Goal: Task Accomplishment & Management: Manage account settings

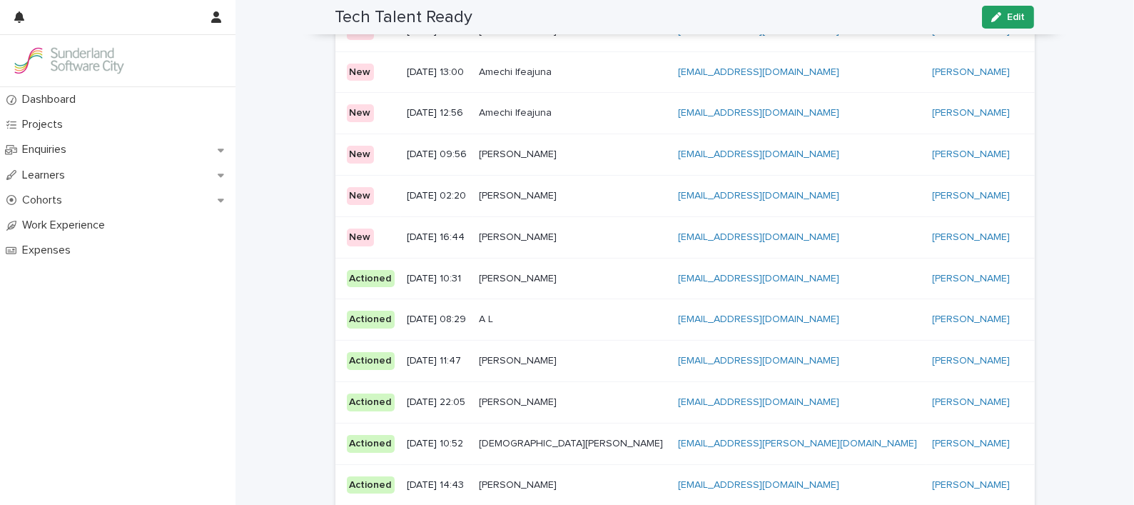
scroll to position [136, 0]
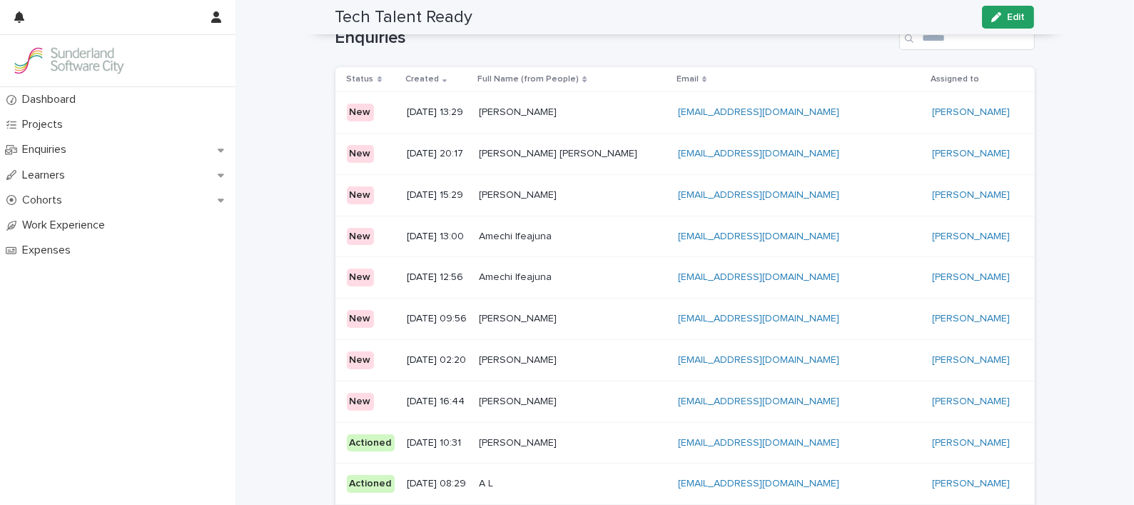
click at [560, 107] on p "[PERSON_NAME]" at bounding box center [519, 111] width 81 height 15
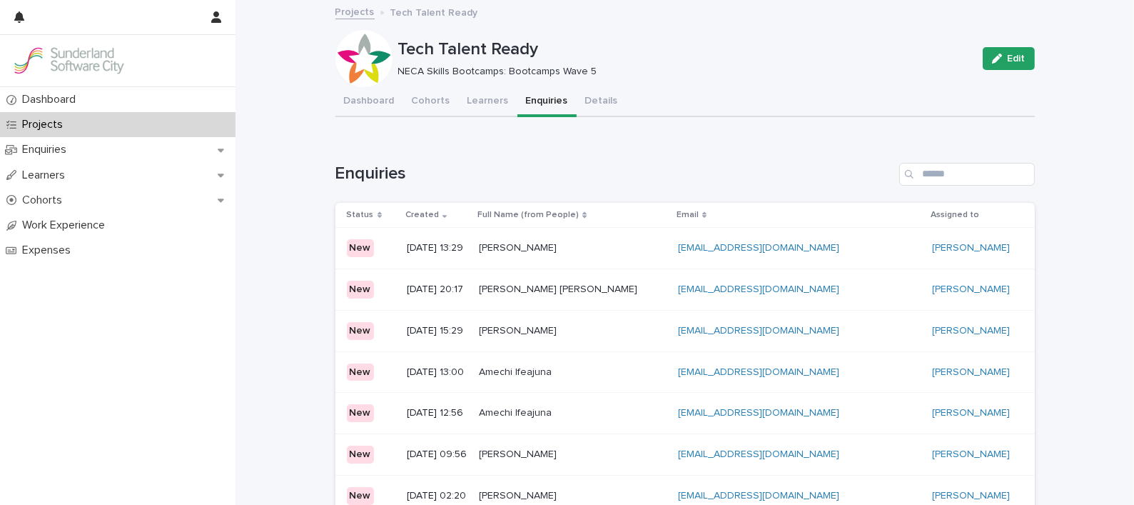
click at [630, 283] on p at bounding box center [572, 289] width 187 height 12
click at [591, 326] on p at bounding box center [572, 331] width 187 height 12
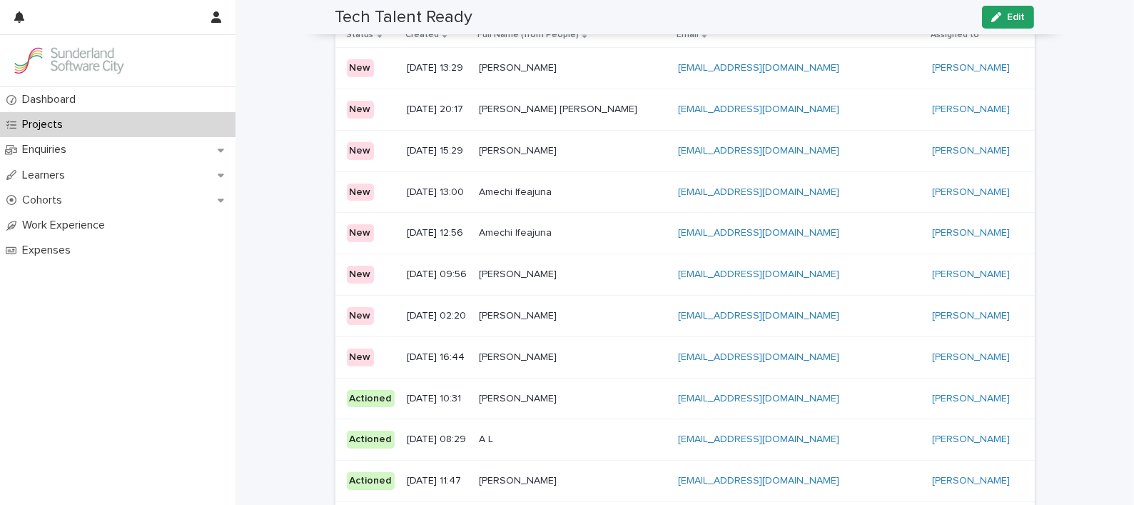
scroll to position [178, 0]
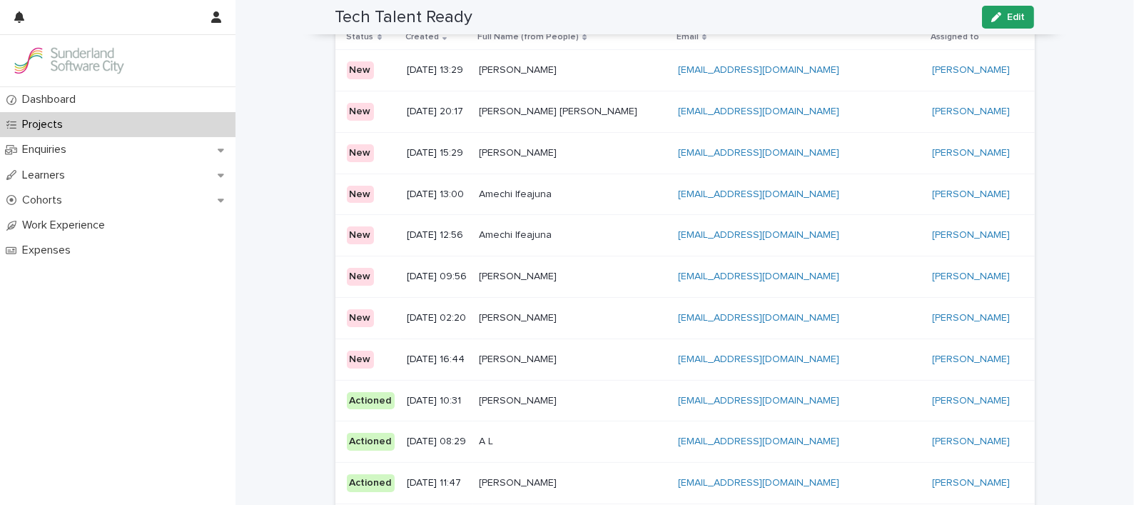
click at [530, 403] on p "[PERSON_NAME]" at bounding box center [519, 399] width 81 height 15
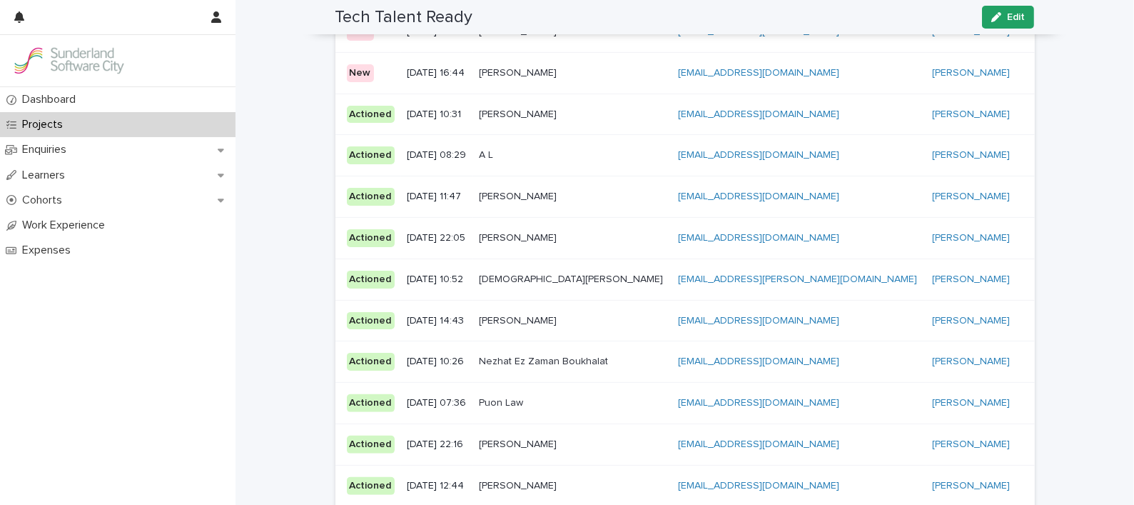
scroll to position [468, 0]
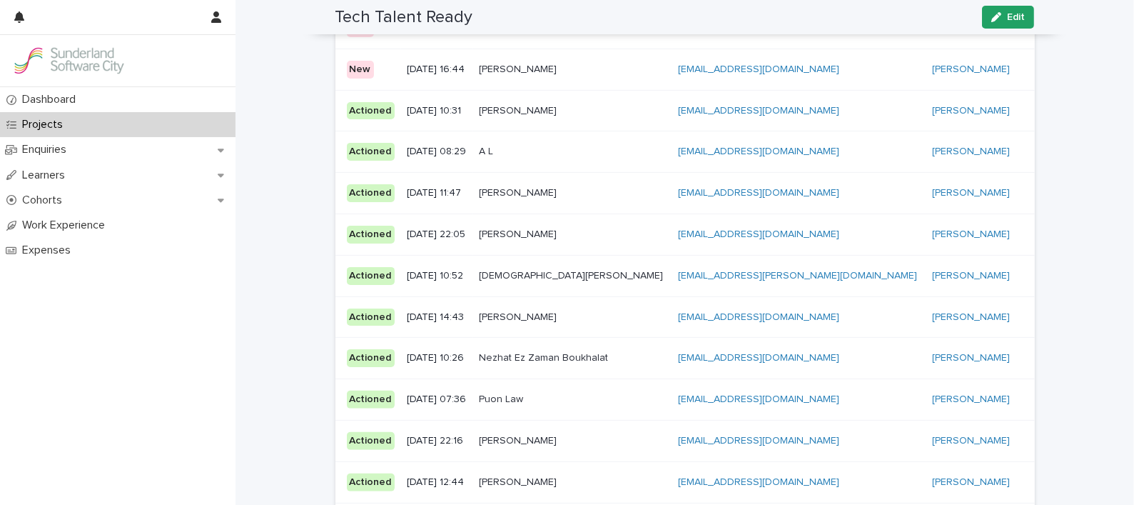
click at [550, 242] on div "[PERSON_NAME] [PERSON_NAME]" at bounding box center [572, 235] width 187 height 24
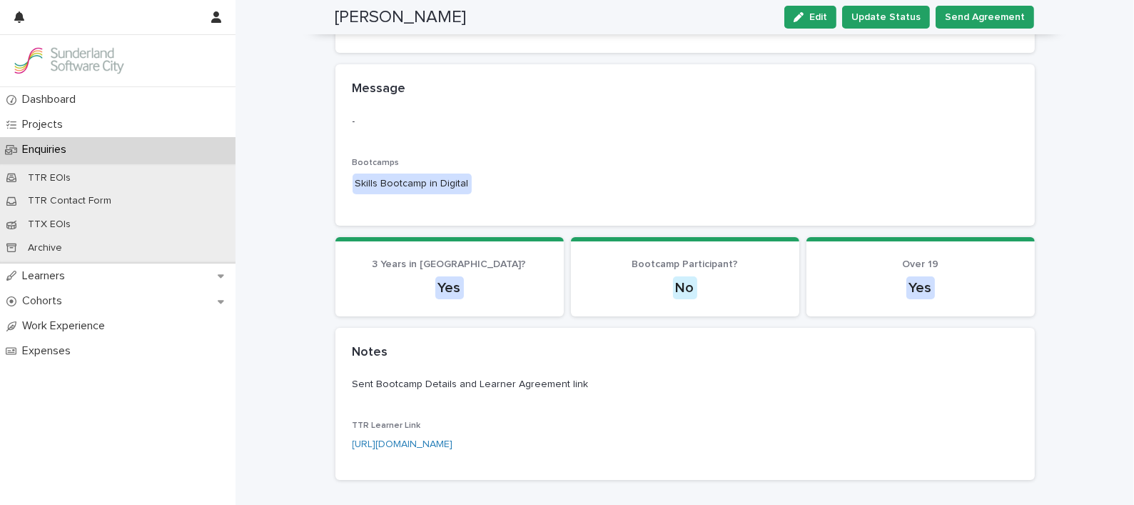
scroll to position [296, 0]
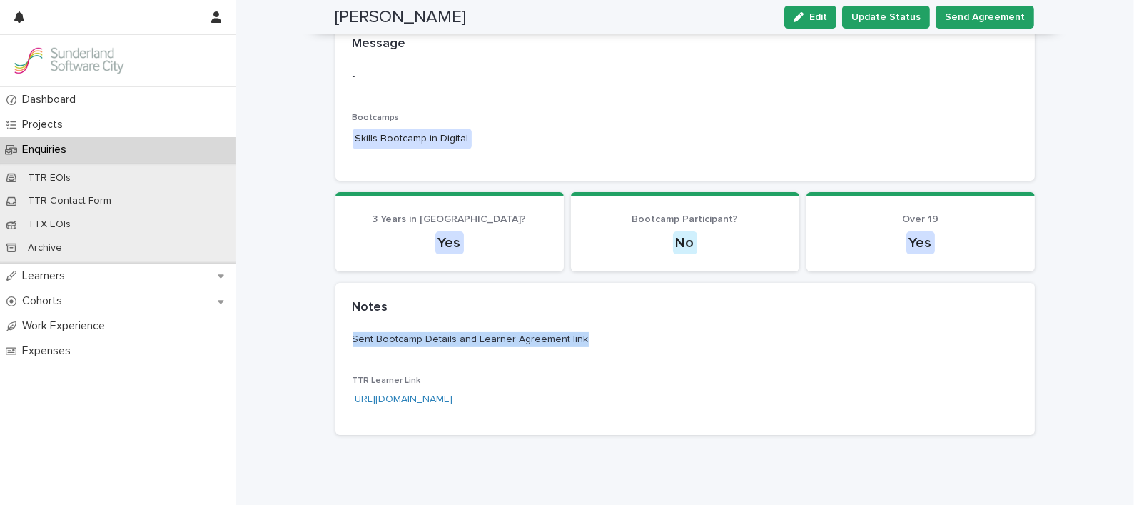
drag, startPoint x: 458, startPoint y: 349, endPoint x: 664, endPoint y: 365, distance: 207.0
click at [664, 365] on div "Sent Bootcamp Details and Learner Agreement link TTR Learner Link [URL][DOMAIN_…" at bounding box center [685, 375] width 665 height 86
drag, startPoint x: 664, startPoint y: 365, endPoint x: 548, endPoint y: 343, distance: 118.6
copy p "Sent Bootcamp Details and Learner Agreement link"
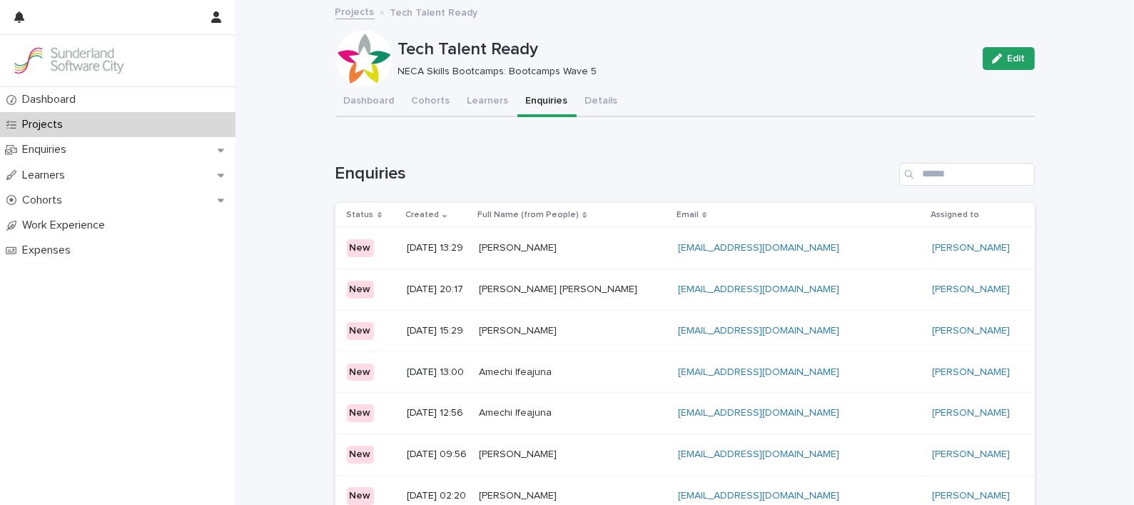
click at [559, 241] on p "[PERSON_NAME]" at bounding box center [519, 246] width 81 height 15
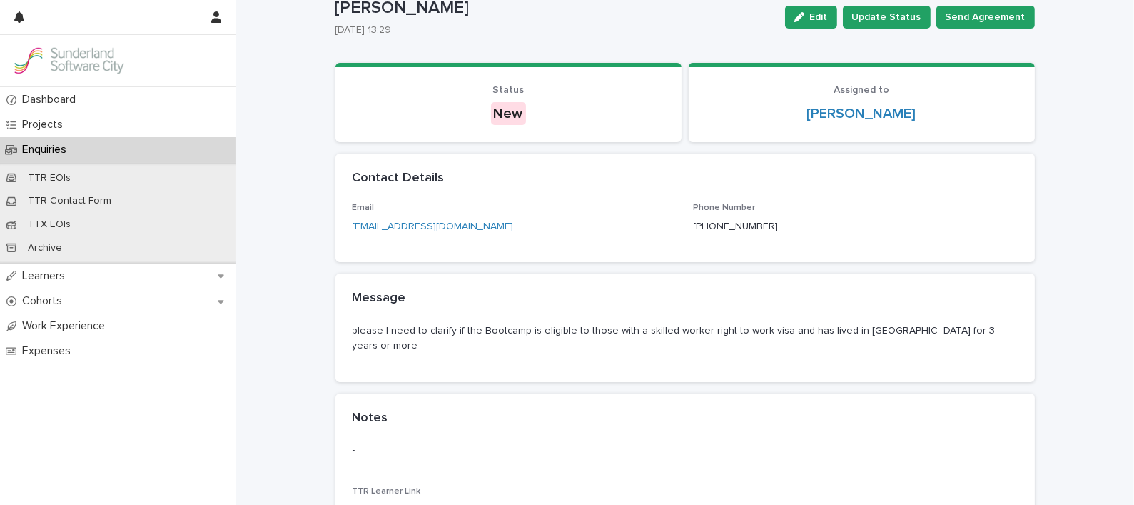
scroll to position [39, 0]
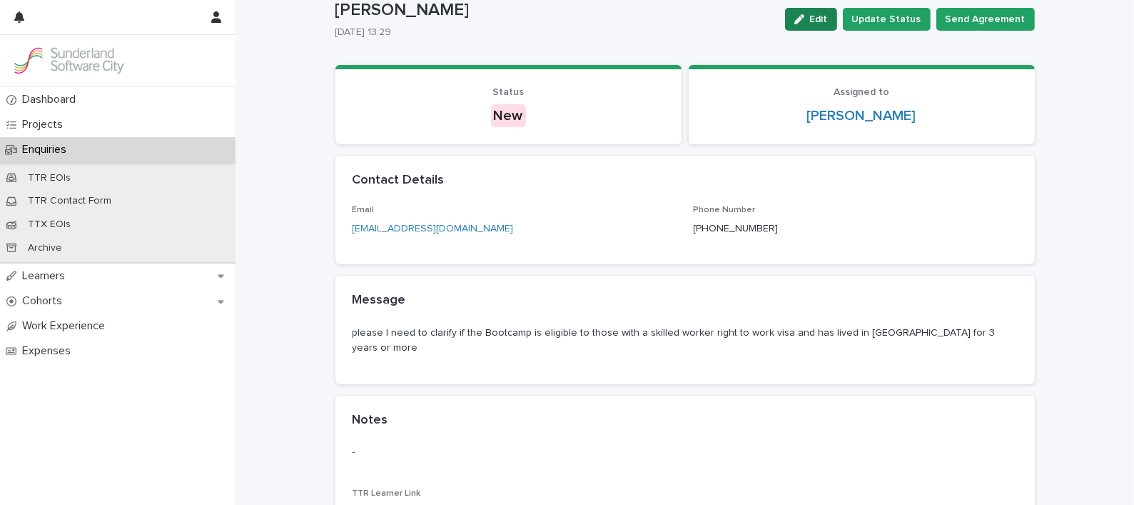
click at [821, 15] on span "Edit" at bounding box center [819, 19] width 18 height 10
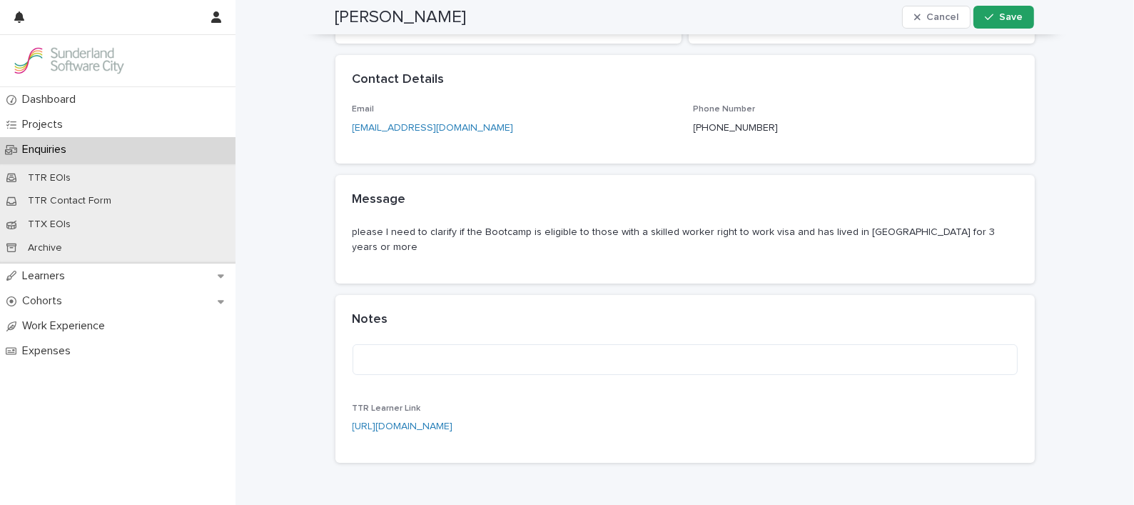
scroll to position [0, 0]
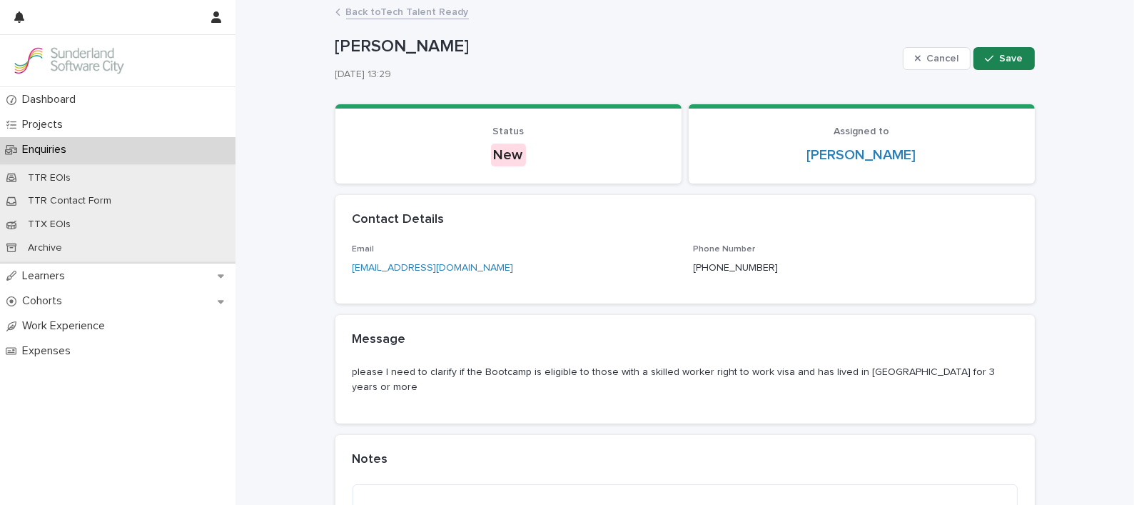
click at [1002, 69] on button "Save" at bounding box center [1004, 58] width 61 height 23
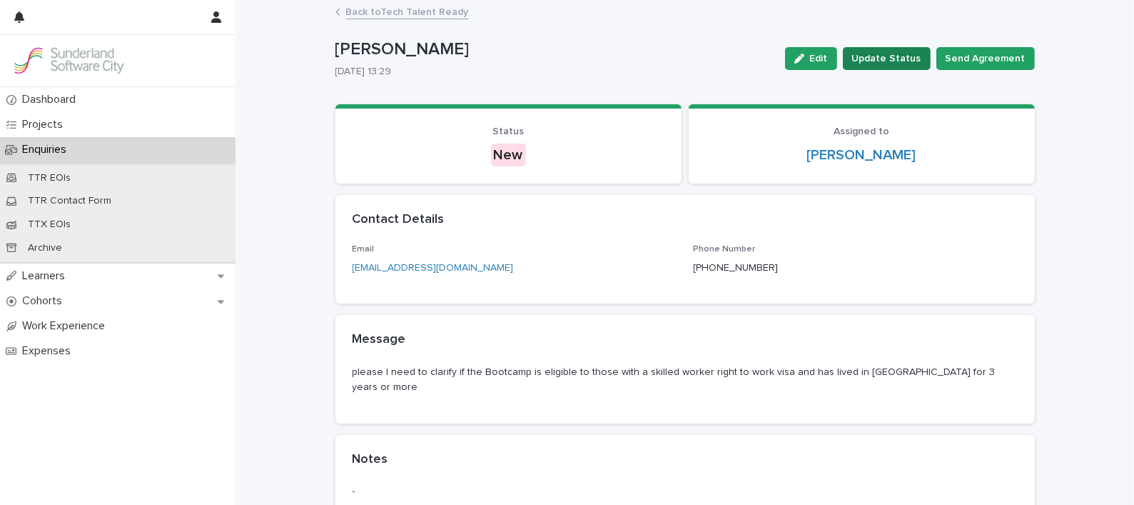
click at [892, 59] on span "Update Status" at bounding box center [886, 58] width 69 height 14
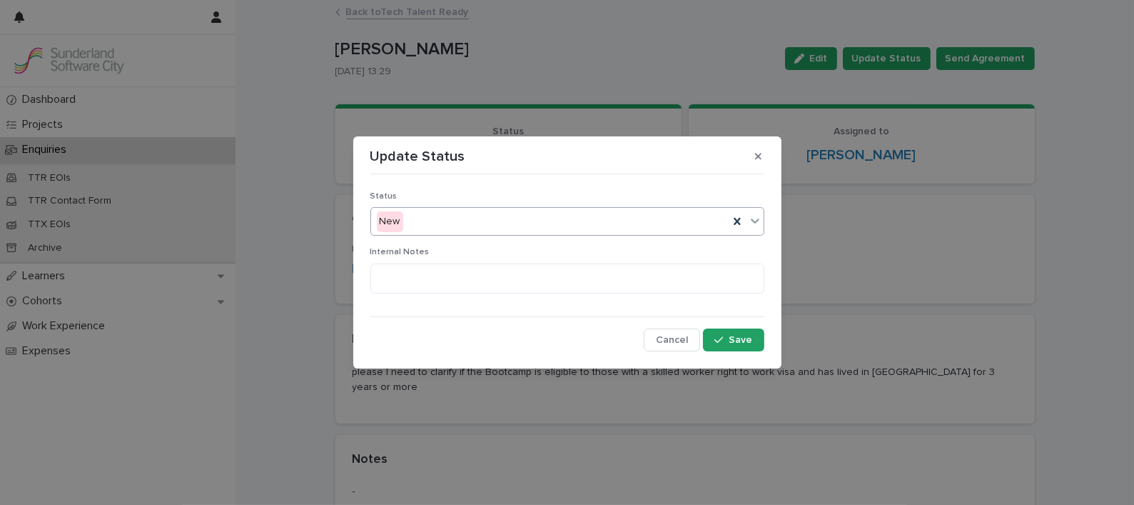
click at [527, 220] on div "New" at bounding box center [550, 222] width 358 height 24
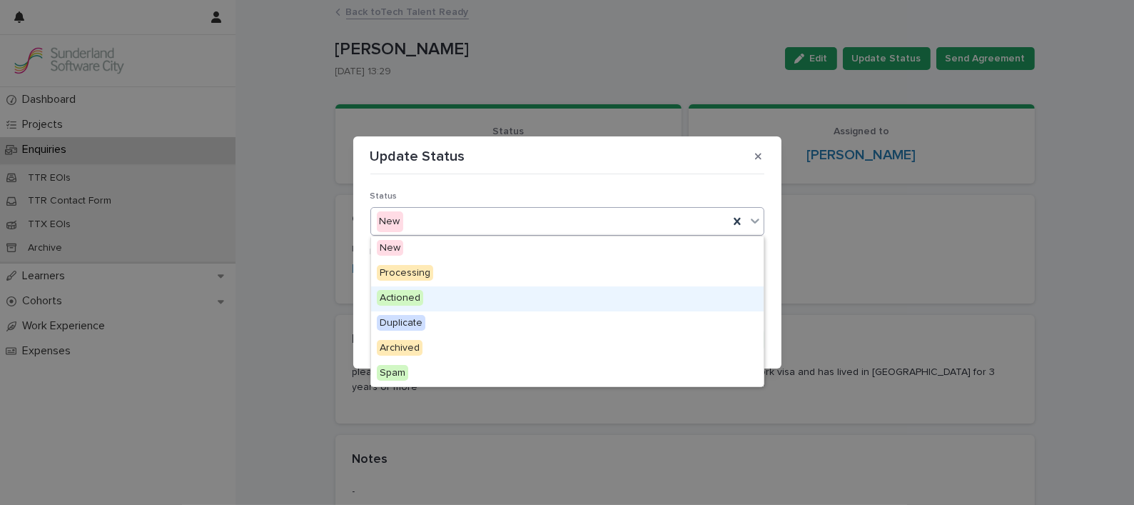
click at [428, 288] on div "Actioned" at bounding box center [567, 298] width 393 height 25
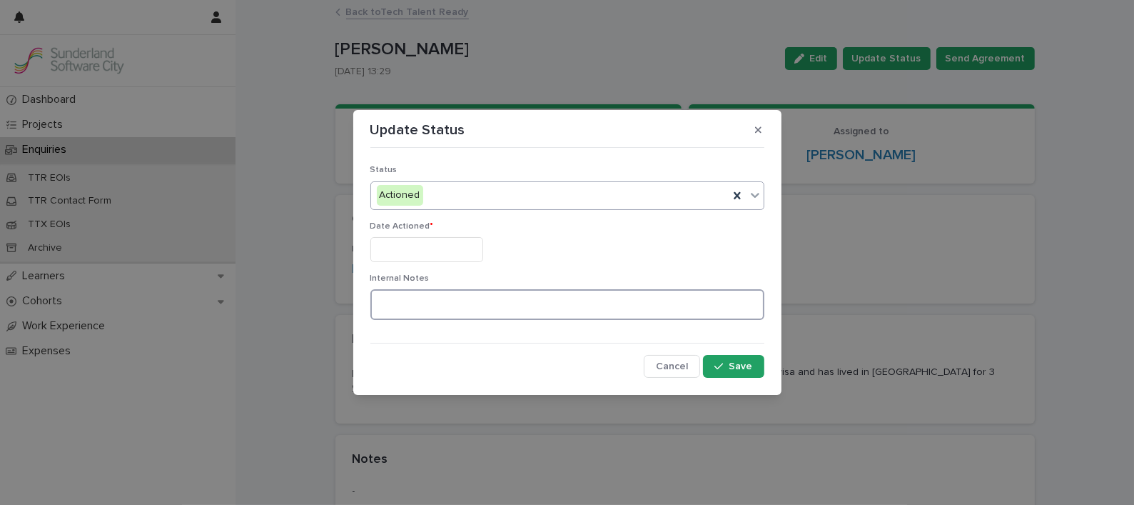
click at [397, 304] on textarea at bounding box center [567, 304] width 394 height 31
paste textarea "**********"
type textarea "**********"
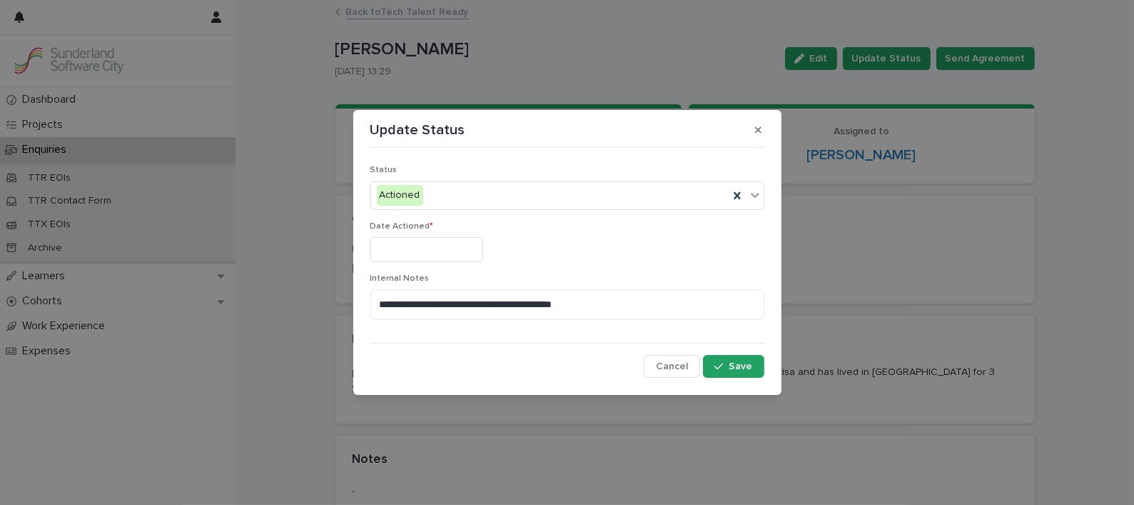
click at [405, 260] on input "text" at bounding box center [426, 249] width 113 height 25
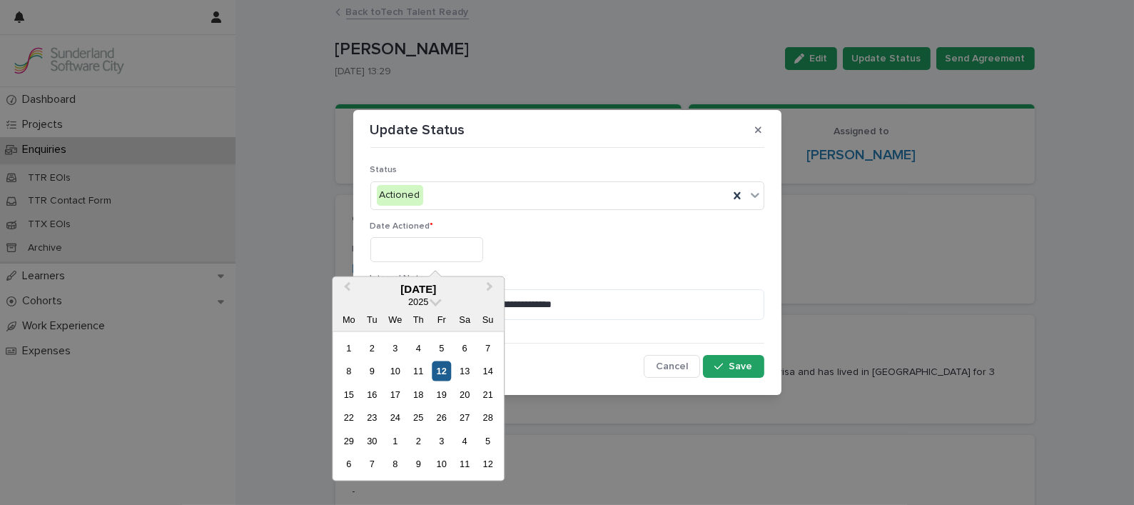
click at [440, 368] on div "12" at bounding box center [441, 370] width 19 height 19
type input "*********"
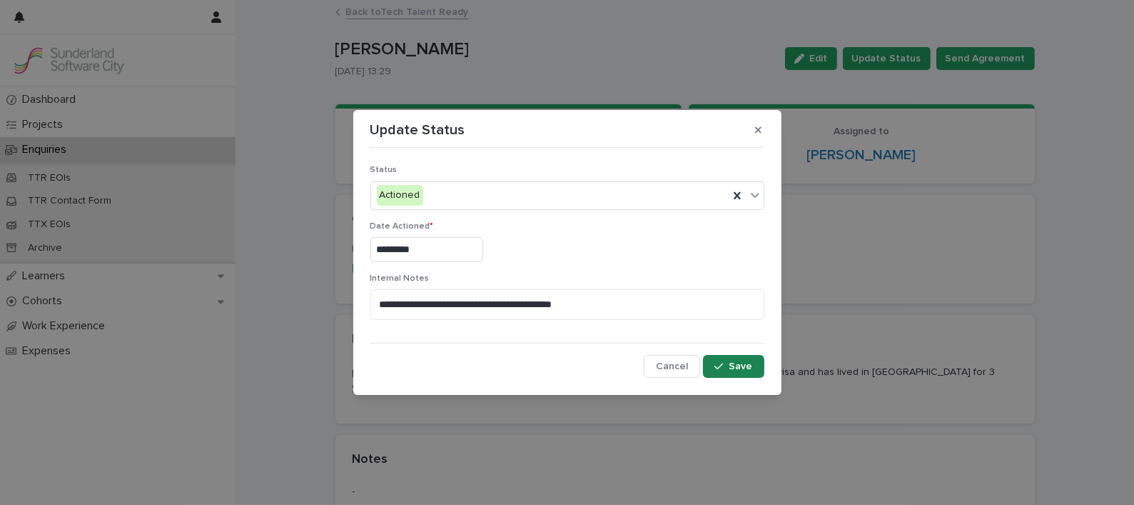
click at [729, 367] on div "button" at bounding box center [722, 366] width 14 height 10
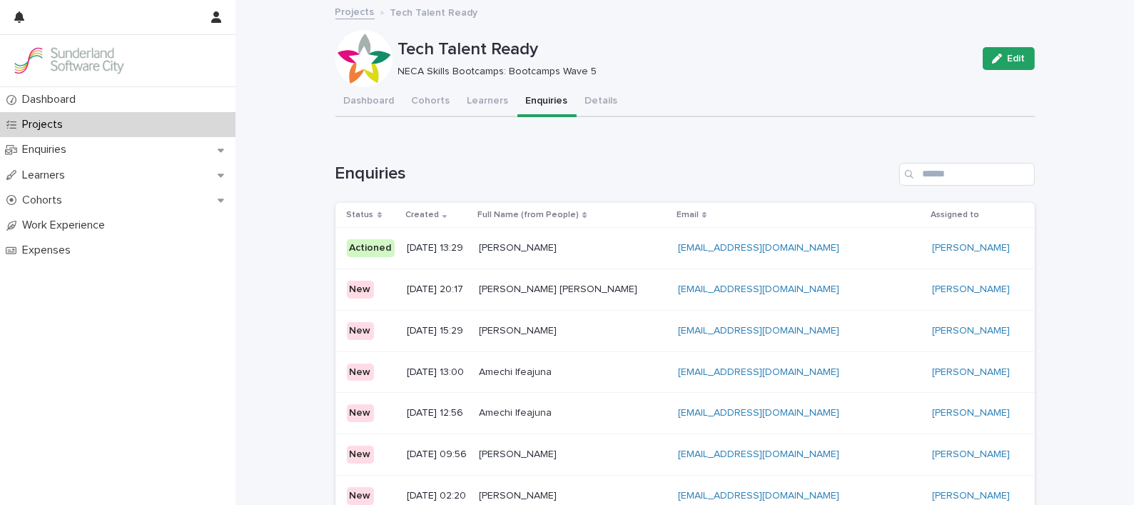
click at [647, 291] on p at bounding box center [572, 289] width 187 height 12
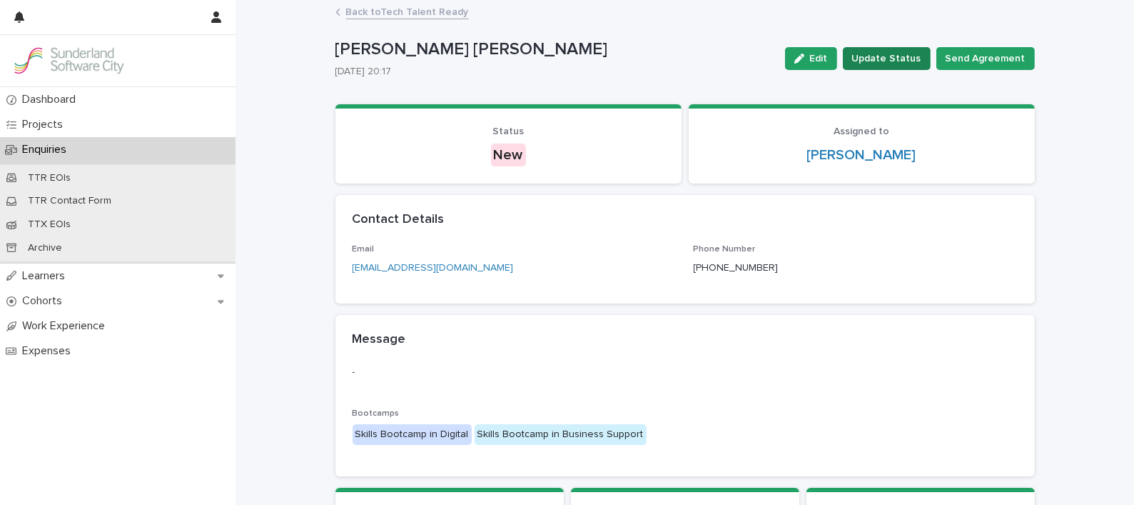
click at [905, 62] on span "Update Status" at bounding box center [886, 58] width 69 height 14
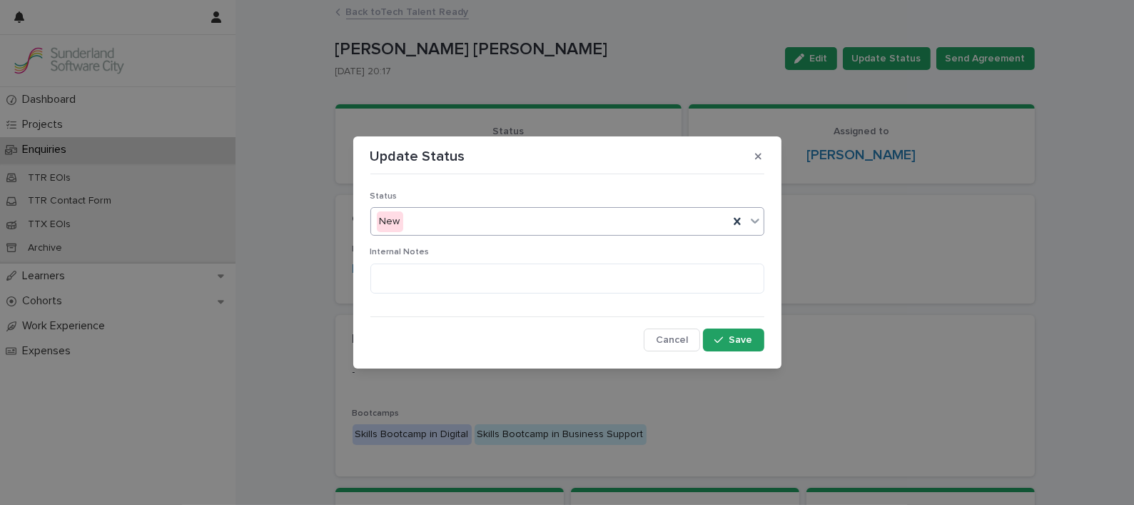
click at [500, 227] on div "New" at bounding box center [550, 222] width 358 height 24
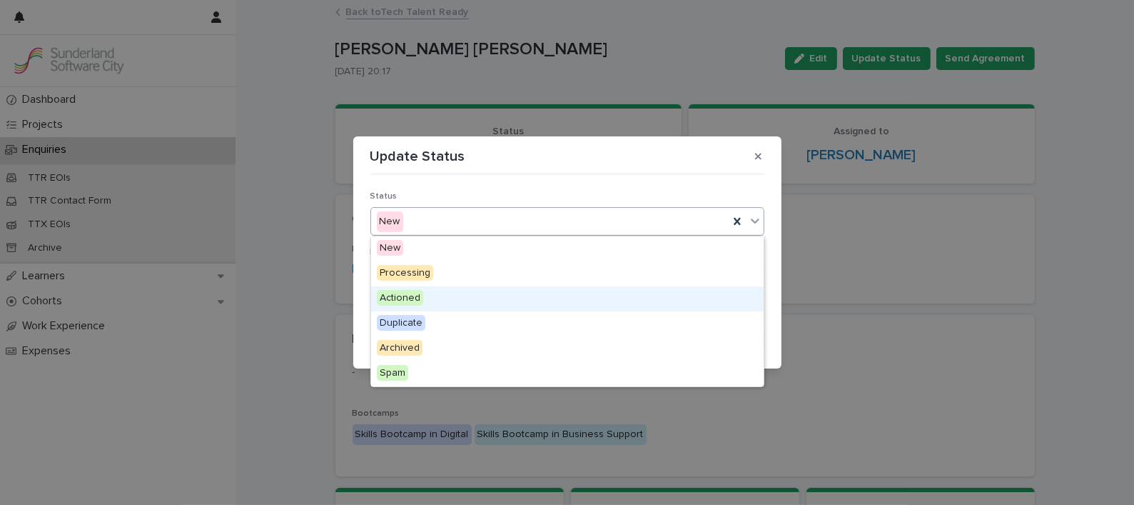
click at [400, 301] on span "Actioned" at bounding box center [400, 298] width 46 height 16
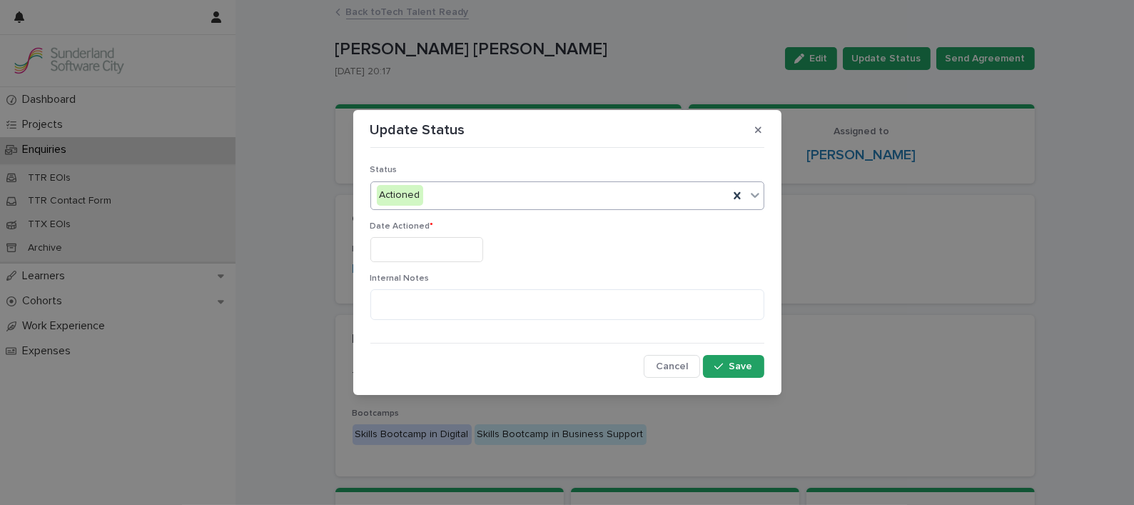
click at [413, 253] on input "text" at bounding box center [426, 249] width 113 height 25
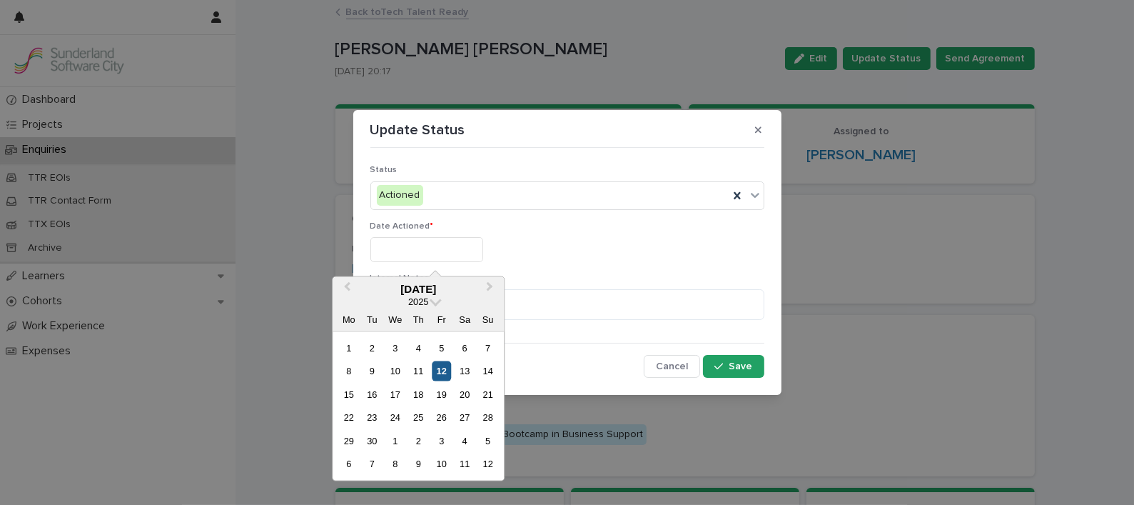
click at [440, 370] on div "12" at bounding box center [441, 370] width 19 height 19
type input "*********"
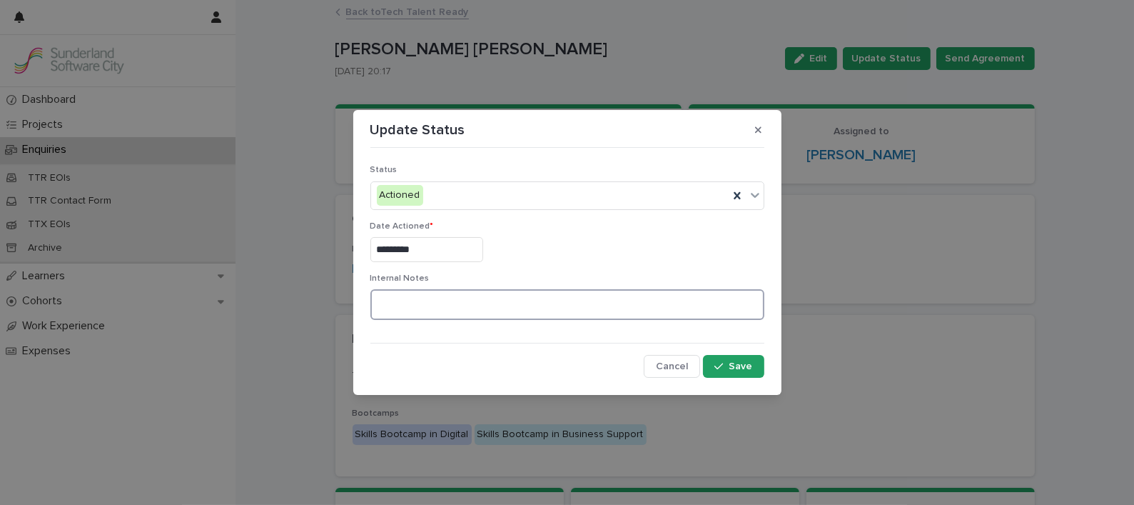
click at [432, 312] on textarea at bounding box center [567, 304] width 394 height 31
paste textarea "**********"
type textarea "**********"
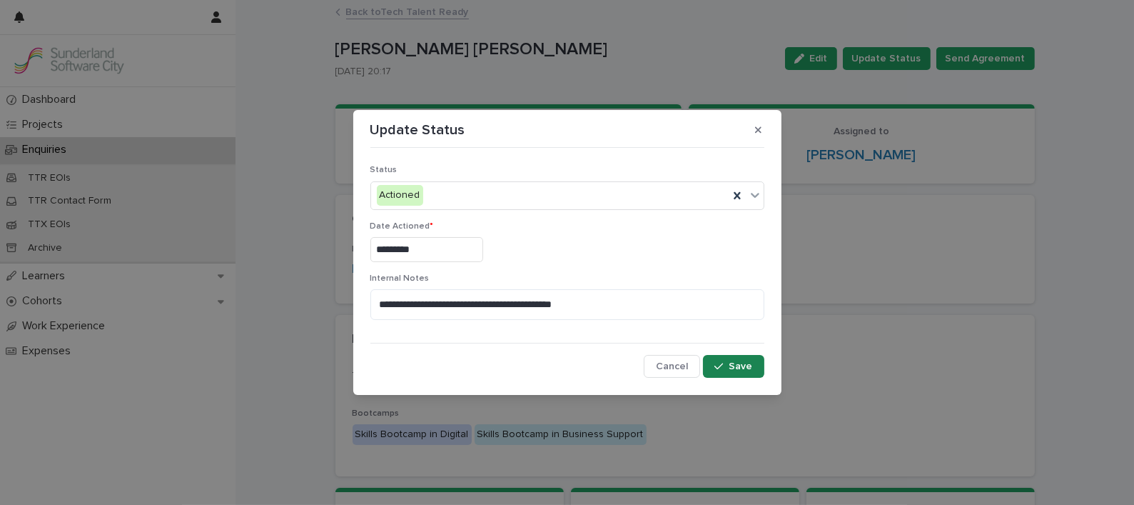
click at [732, 373] on button "Save" at bounding box center [733, 366] width 61 height 23
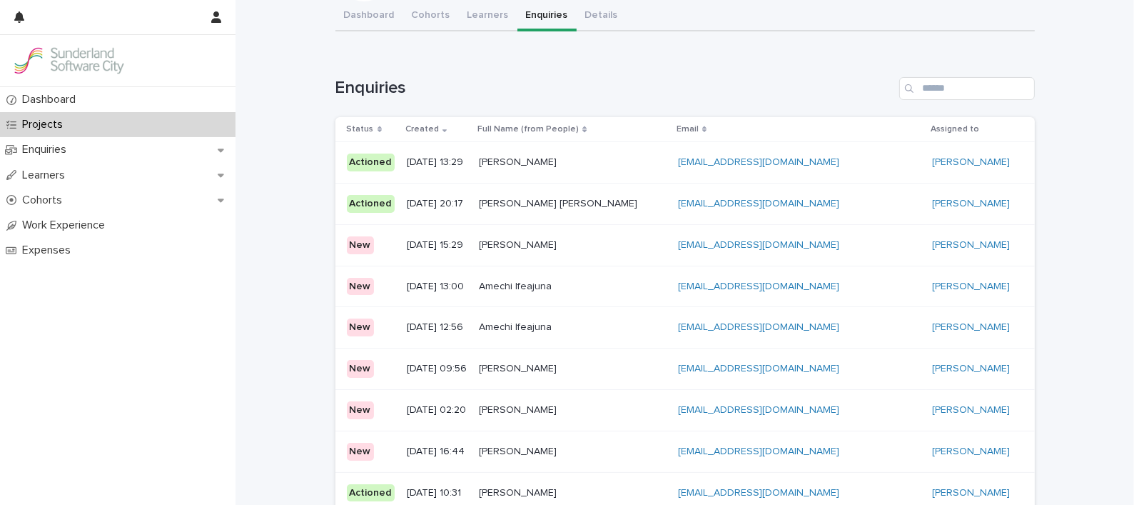
scroll to position [105, 0]
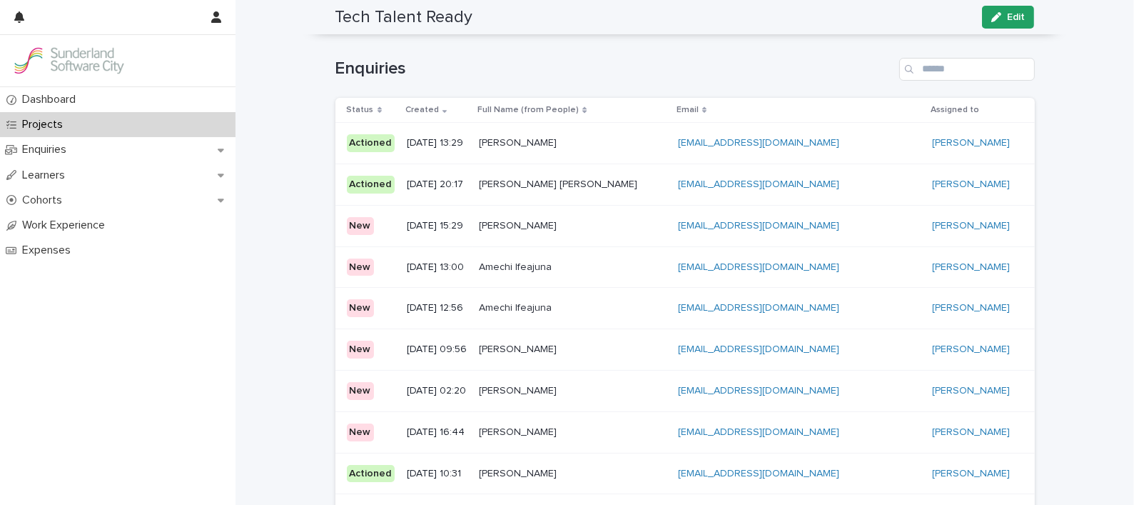
click at [626, 223] on p at bounding box center [572, 226] width 187 height 12
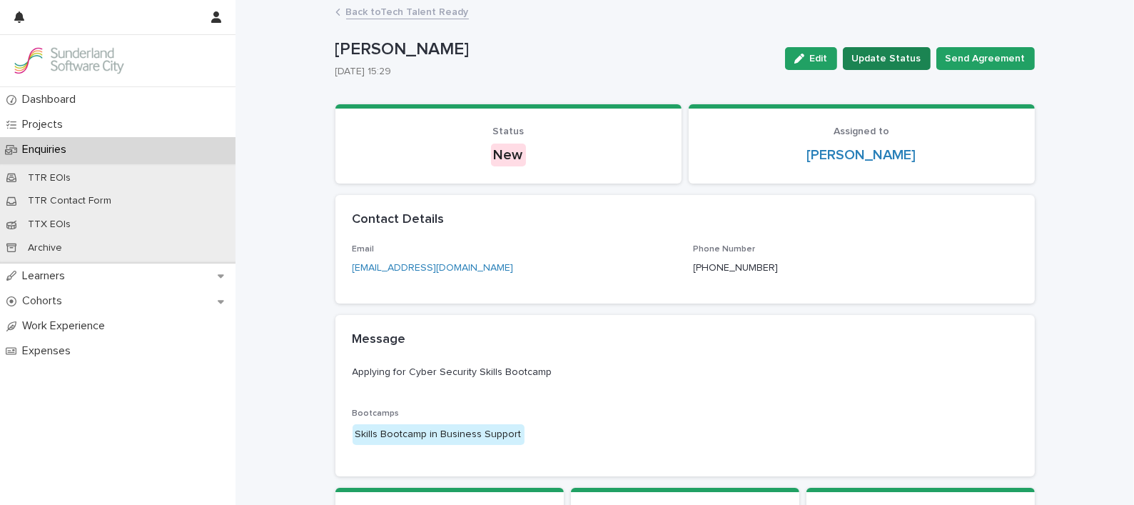
click at [902, 58] on span "Update Status" at bounding box center [886, 58] width 69 height 14
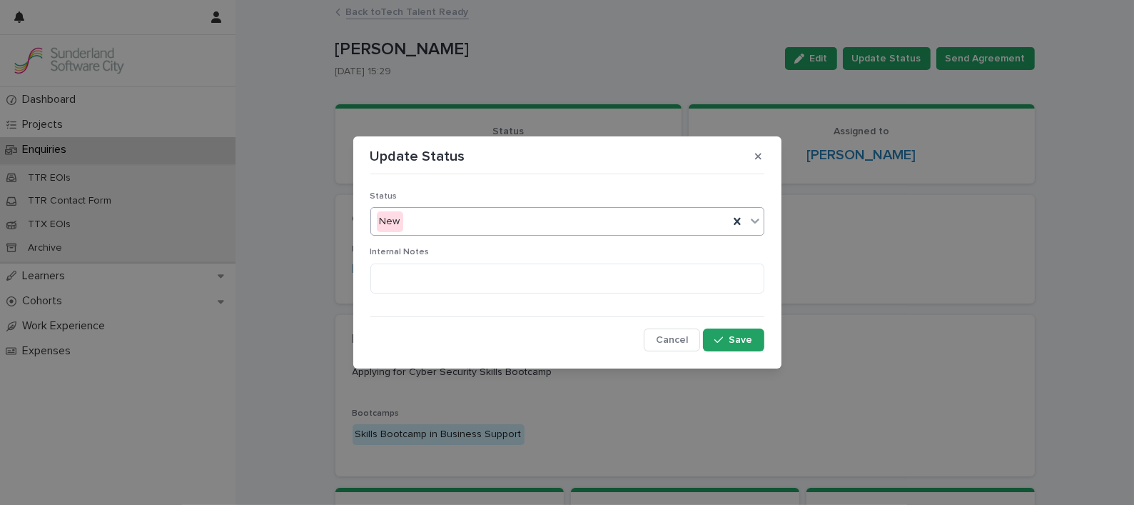
click at [464, 226] on div "New" at bounding box center [550, 222] width 358 height 24
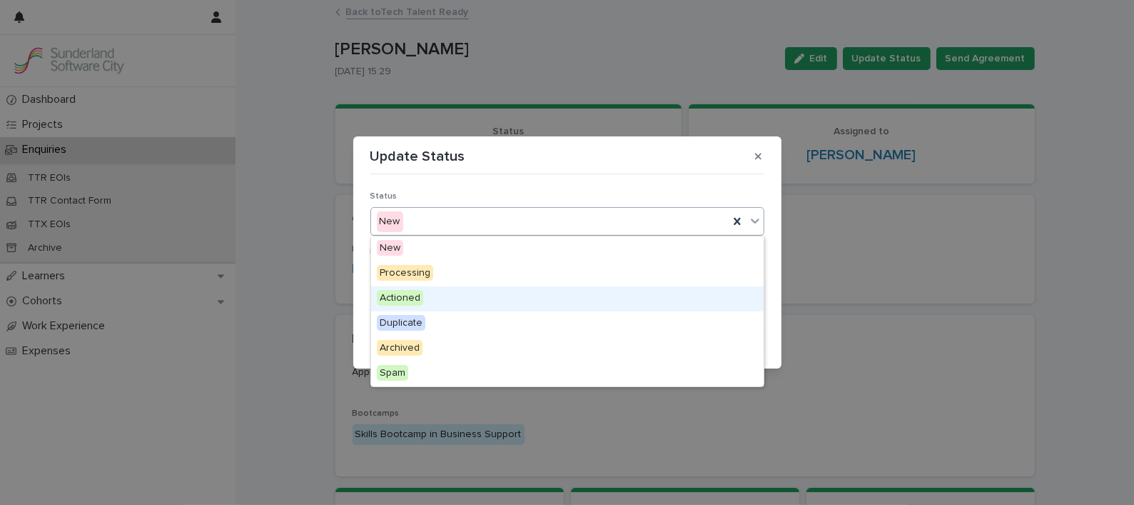
click at [410, 297] on span "Actioned" at bounding box center [400, 298] width 46 height 16
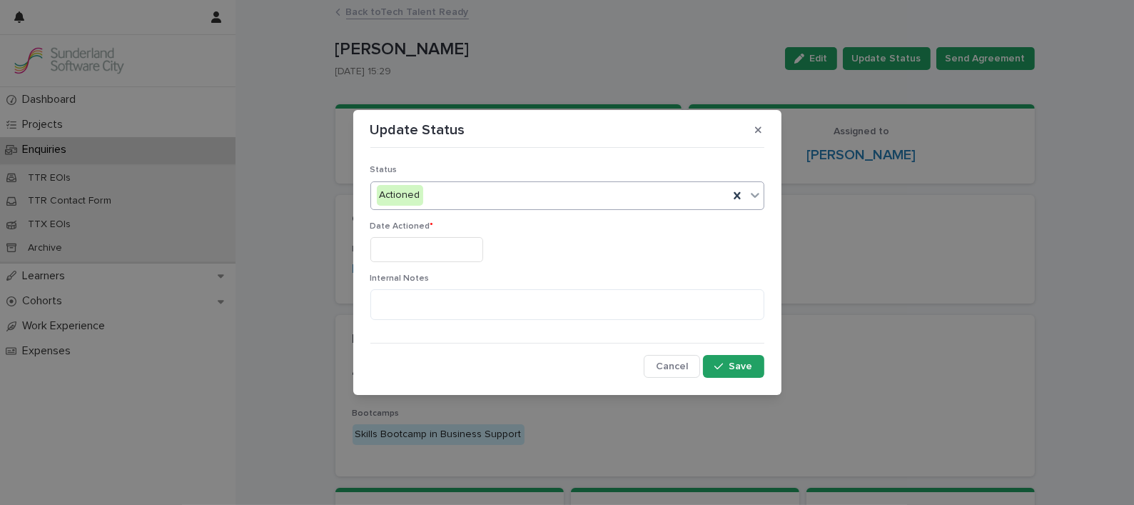
click at [429, 251] on input "text" at bounding box center [426, 249] width 113 height 25
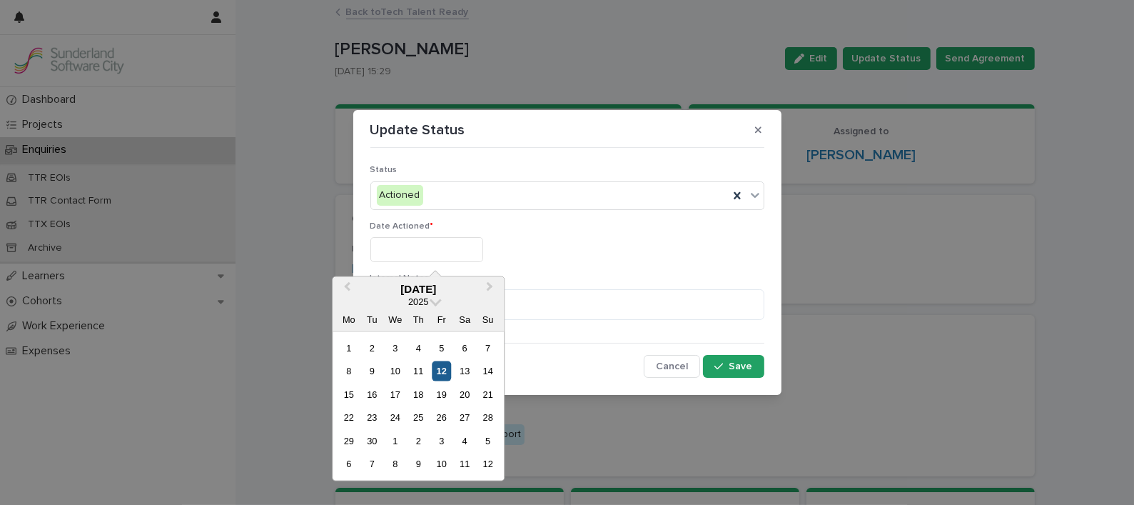
click at [436, 375] on div "12" at bounding box center [441, 370] width 19 height 19
type input "*********"
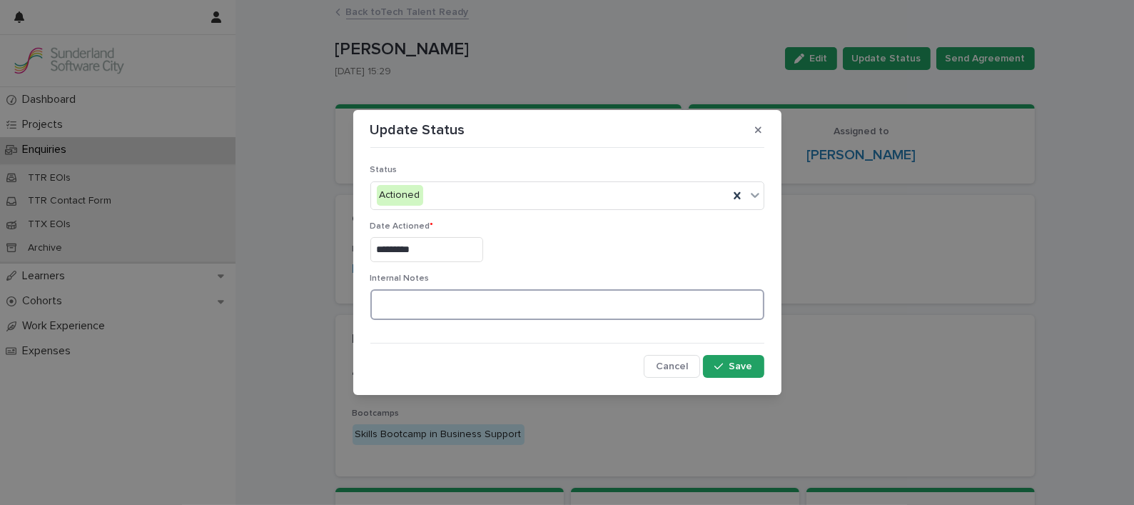
click at [428, 304] on textarea at bounding box center [567, 304] width 394 height 31
paste textarea "**********"
type textarea "**********"
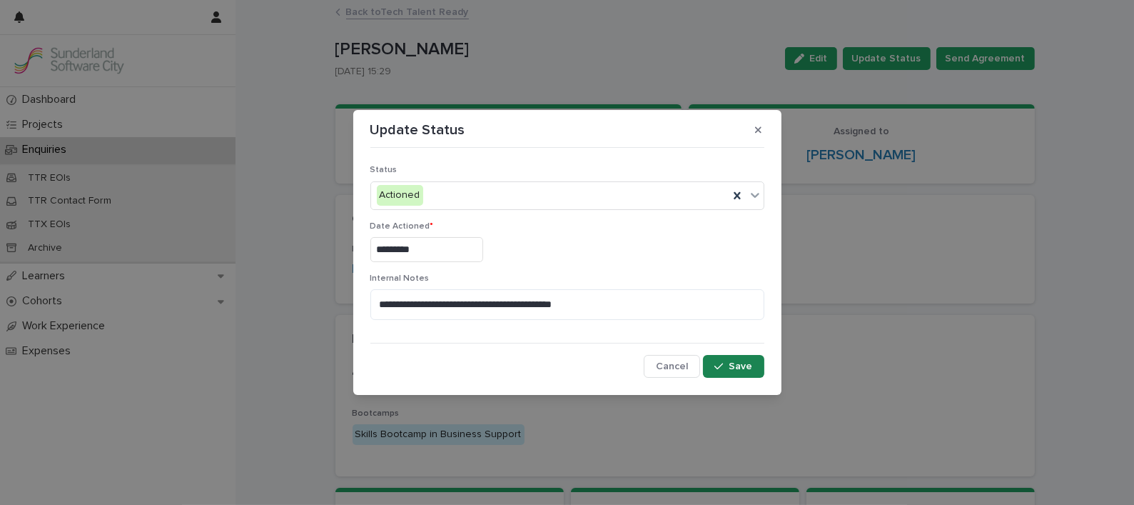
click at [723, 368] on icon "button" at bounding box center [719, 366] width 9 height 10
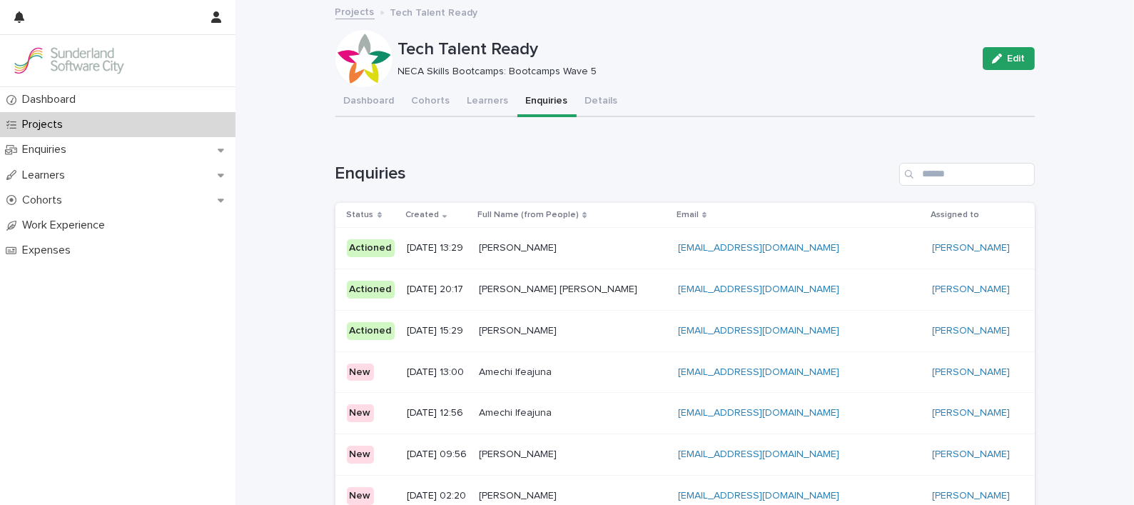
click at [640, 333] on p at bounding box center [572, 331] width 187 height 12
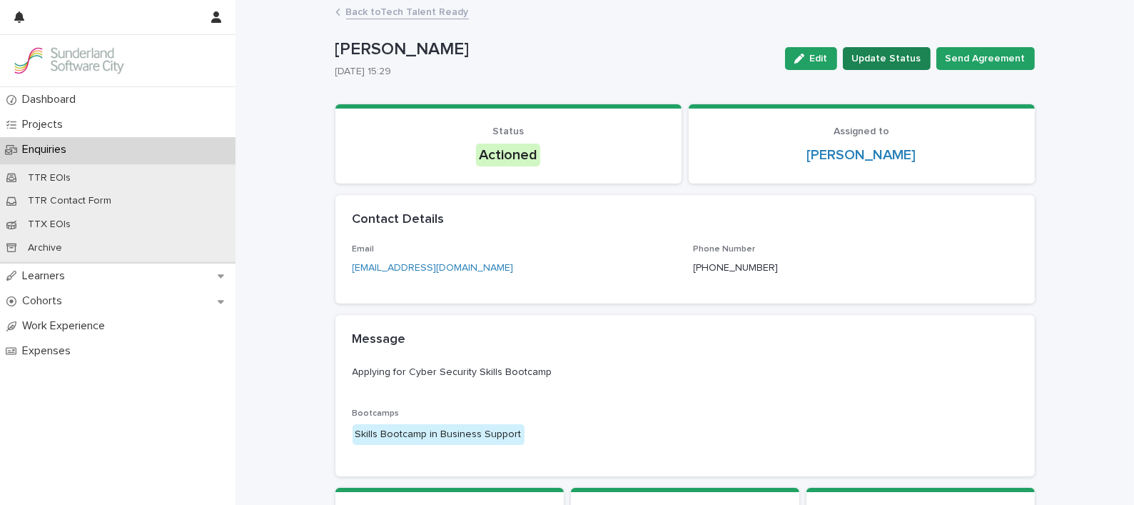
click at [874, 60] on span "Update Status" at bounding box center [886, 58] width 69 height 14
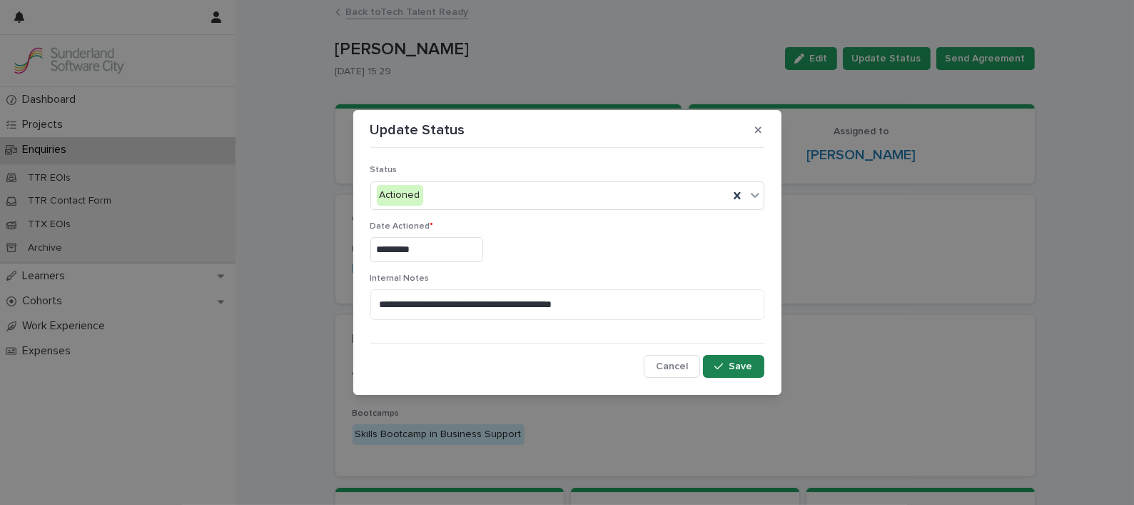
click at [739, 366] on span "Save" at bounding box center [742, 366] width 24 height 10
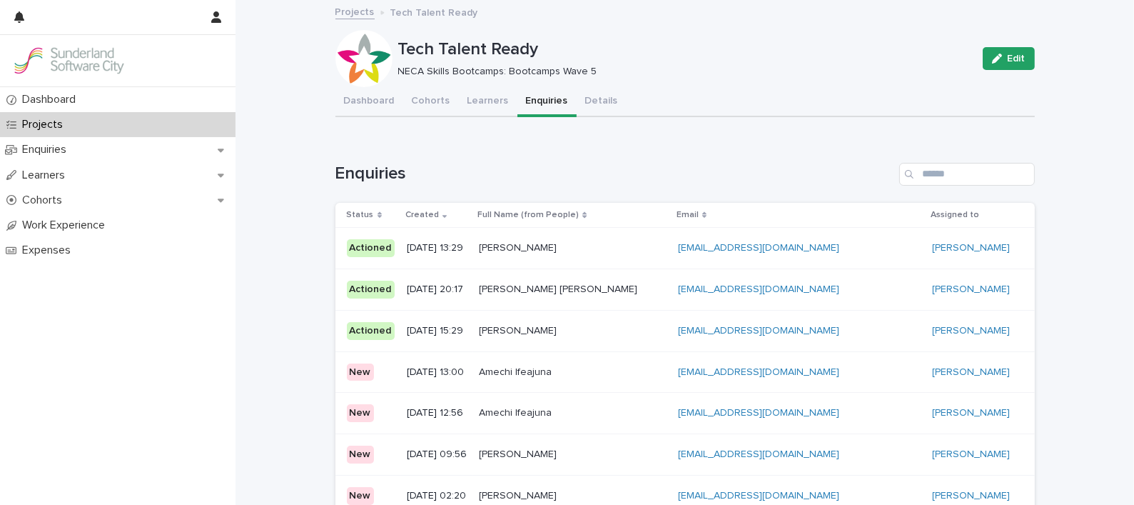
click at [652, 375] on p at bounding box center [572, 372] width 187 height 12
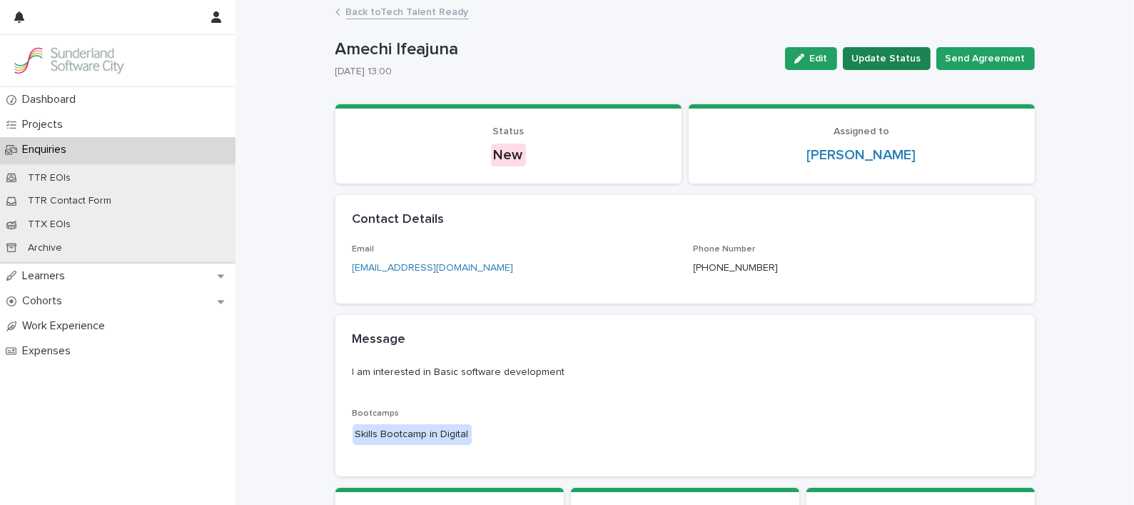
click at [874, 65] on span "Update Status" at bounding box center [886, 58] width 69 height 14
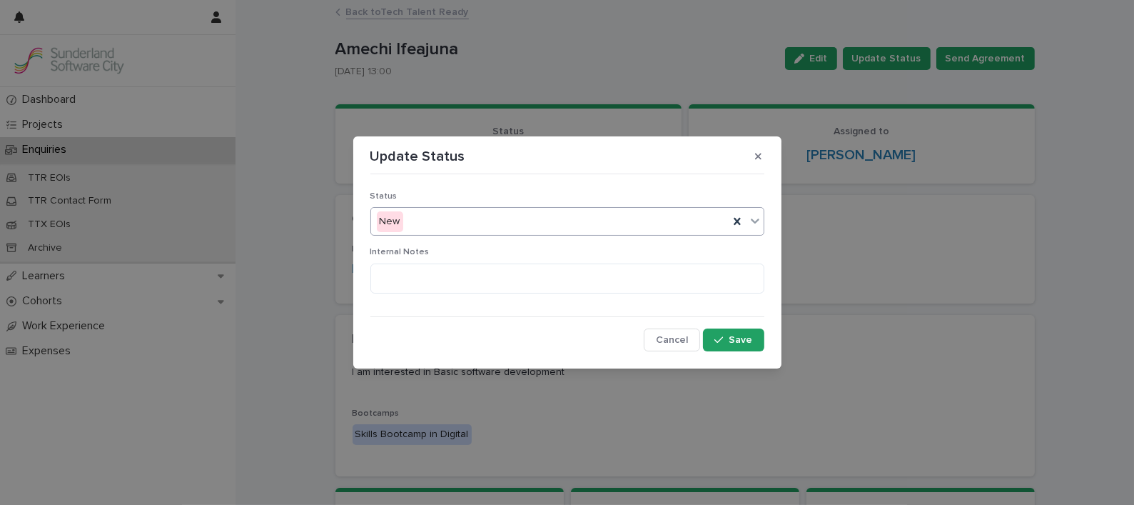
click at [624, 213] on div "New" at bounding box center [550, 222] width 358 height 24
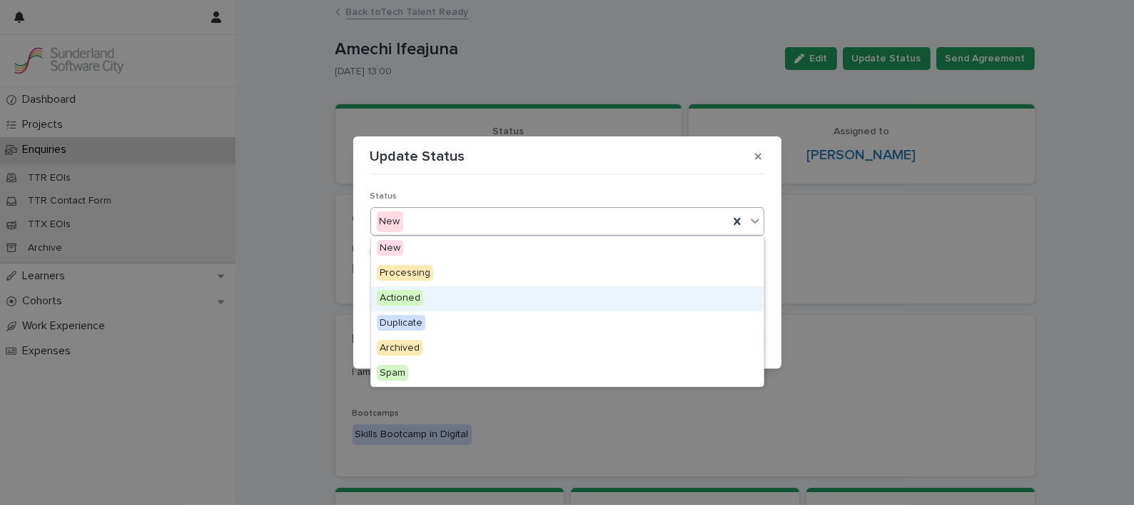
click at [453, 295] on div "Actioned" at bounding box center [567, 298] width 393 height 25
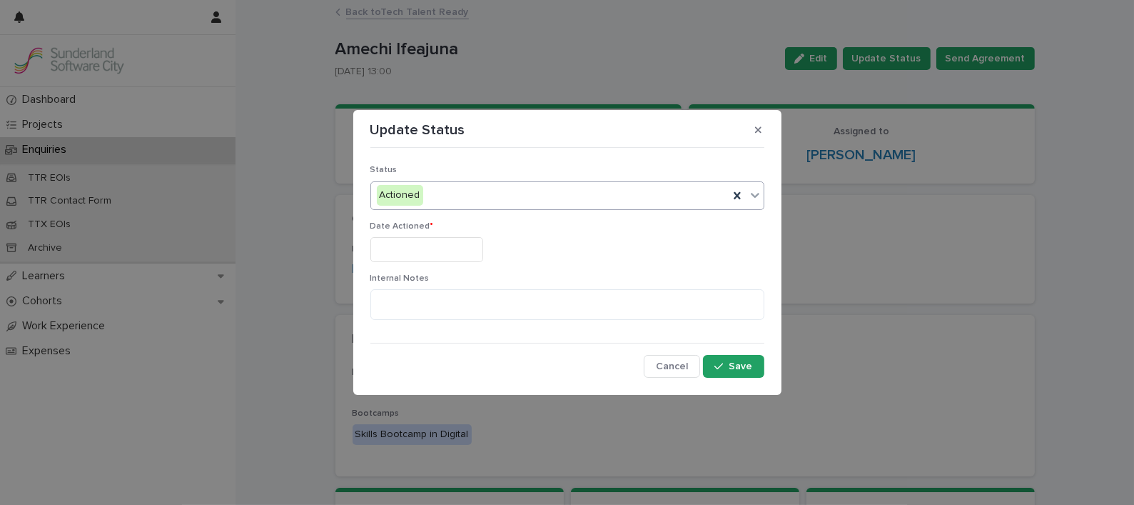
click at [420, 235] on div "Date Actioned *" at bounding box center [567, 247] width 394 height 52
click at [425, 249] on input "text" at bounding box center [426, 249] width 113 height 25
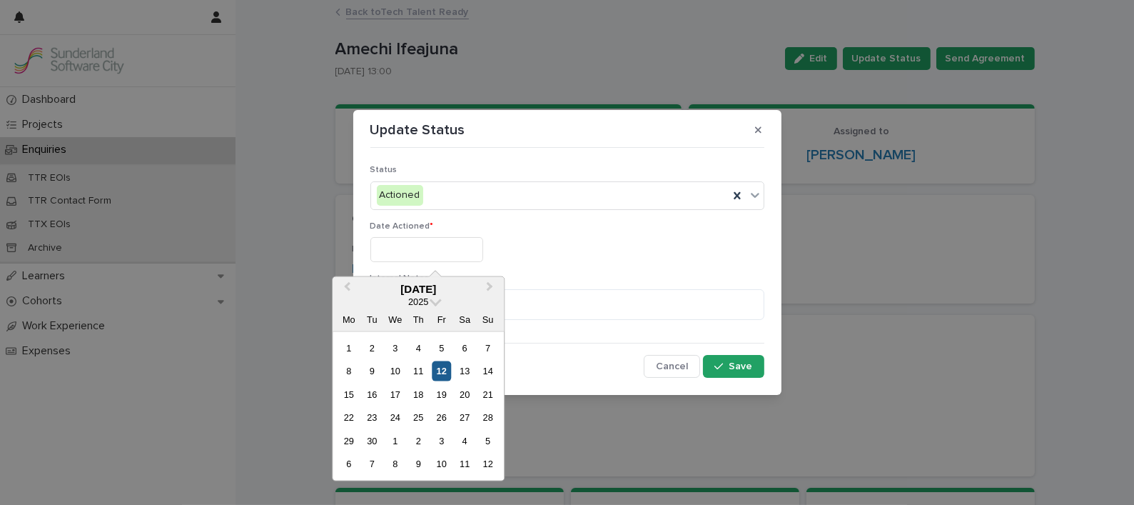
click at [441, 367] on div "12" at bounding box center [441, 370] width 19 height 19
type input "*********"
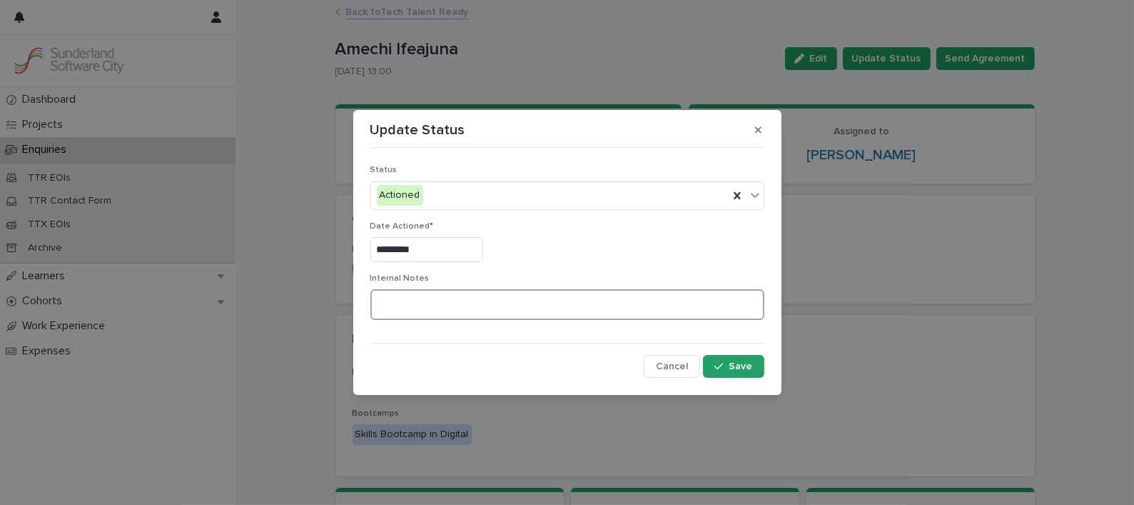
click at [432, 301] on textarea at bounding box center [567, 304] width 394 height 31
paste textarea "**********"
type textarea "**********"
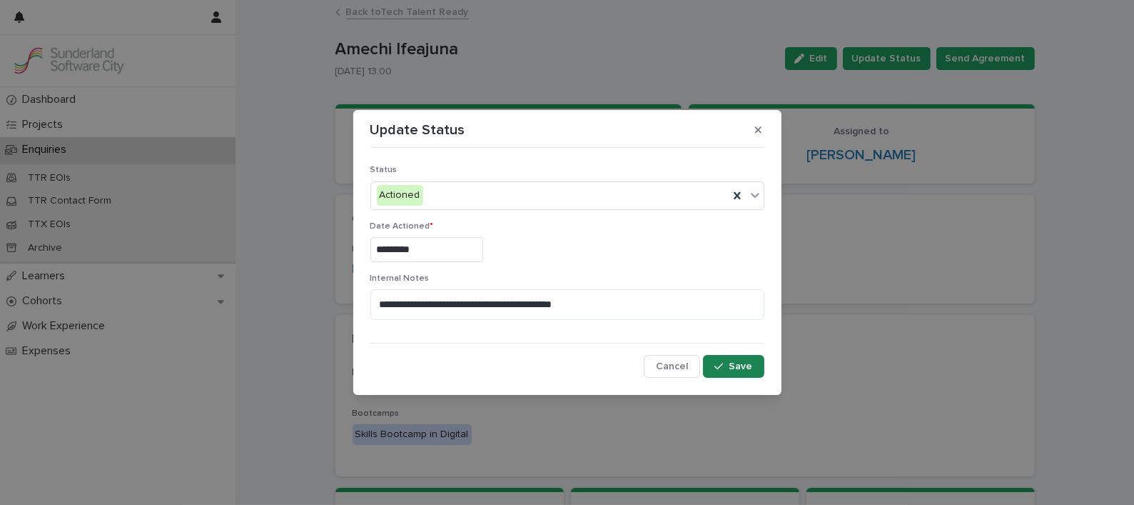
click at [734, 361] on span "Save" at bounding box center [742, 366] width 24 height 10
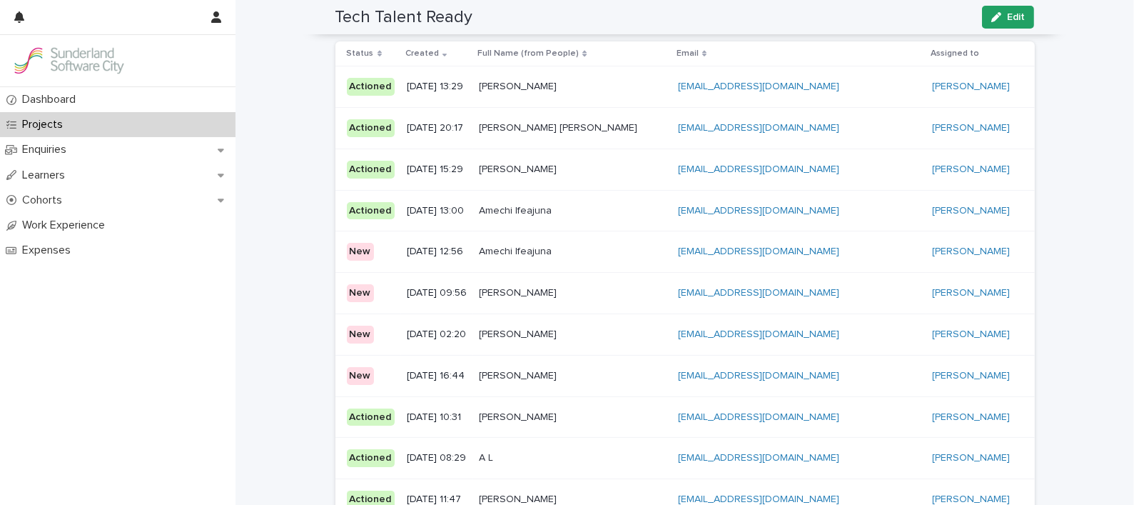
scroll to position [174, 0]
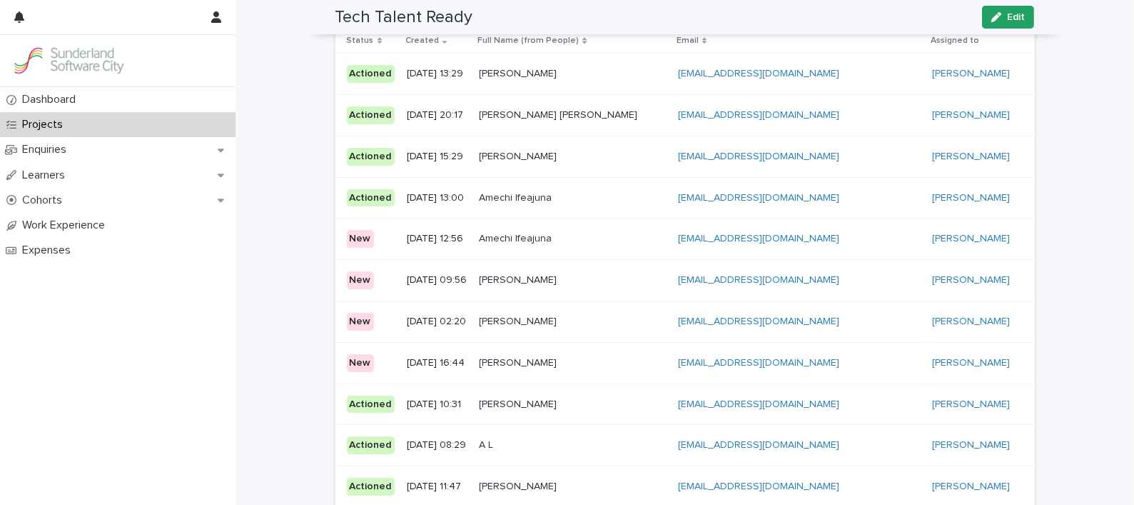
click at [637, 241] on p at bounding box center [572, 239] width 187 height 12
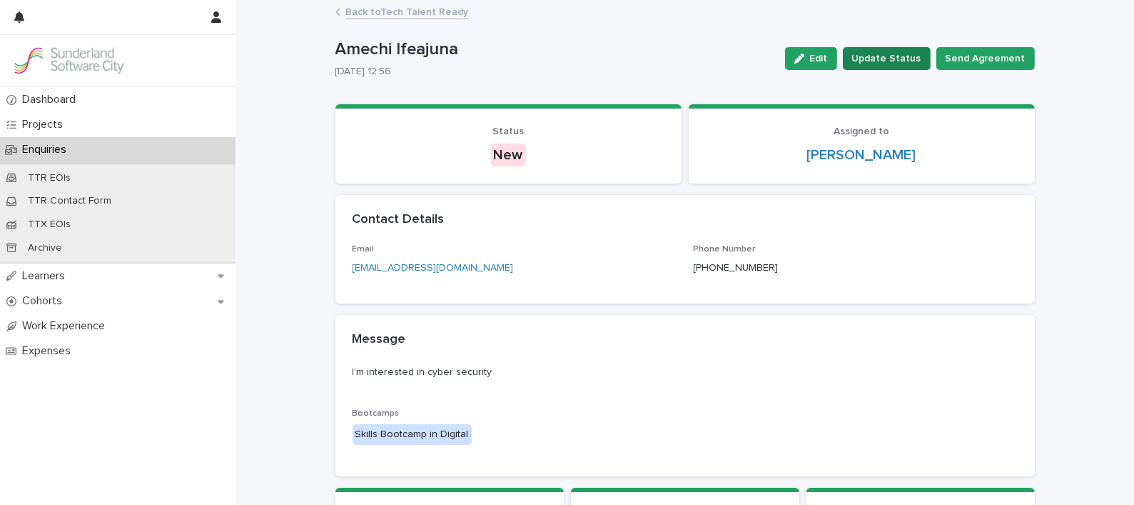
click at [896, 51] on span "Update Status" at bounding box center [886, 58] width 69 height 14
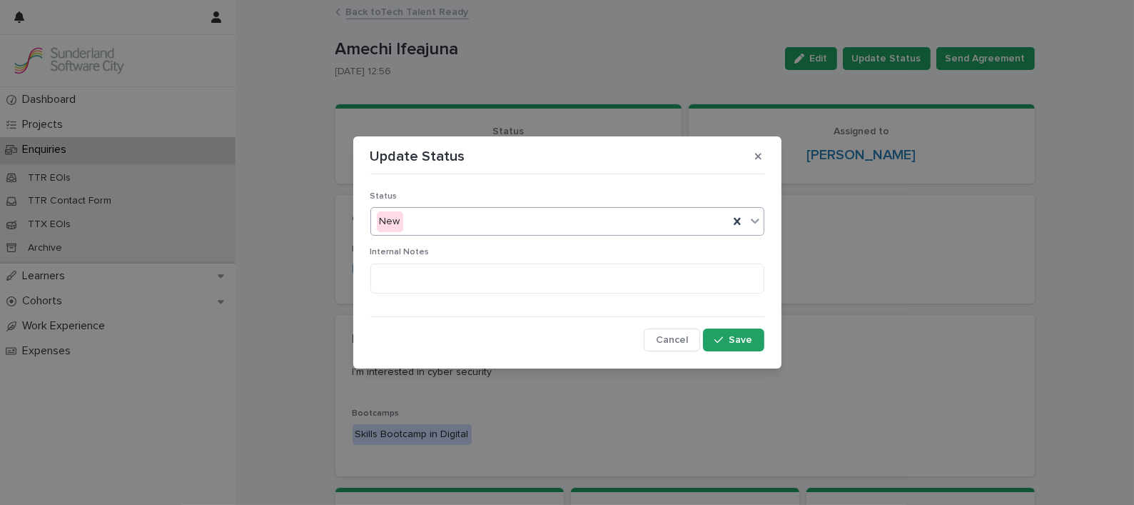
click at [517, 225] on div "New" at bounding box center [550, 222] width 358 height 24
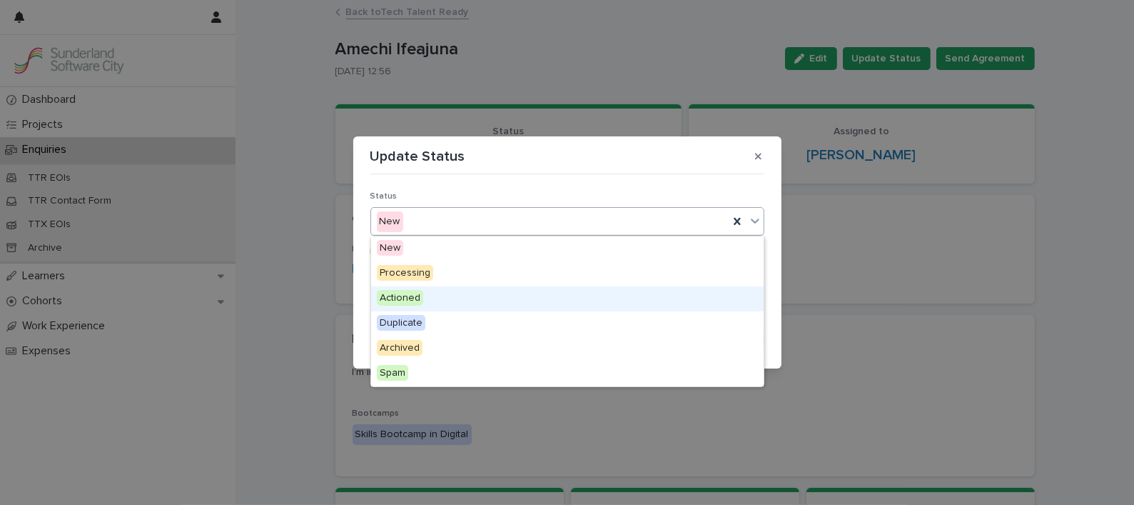
click at [414, 295] on span "Actioned" at bounding box center [400, 298] width 46 height 16
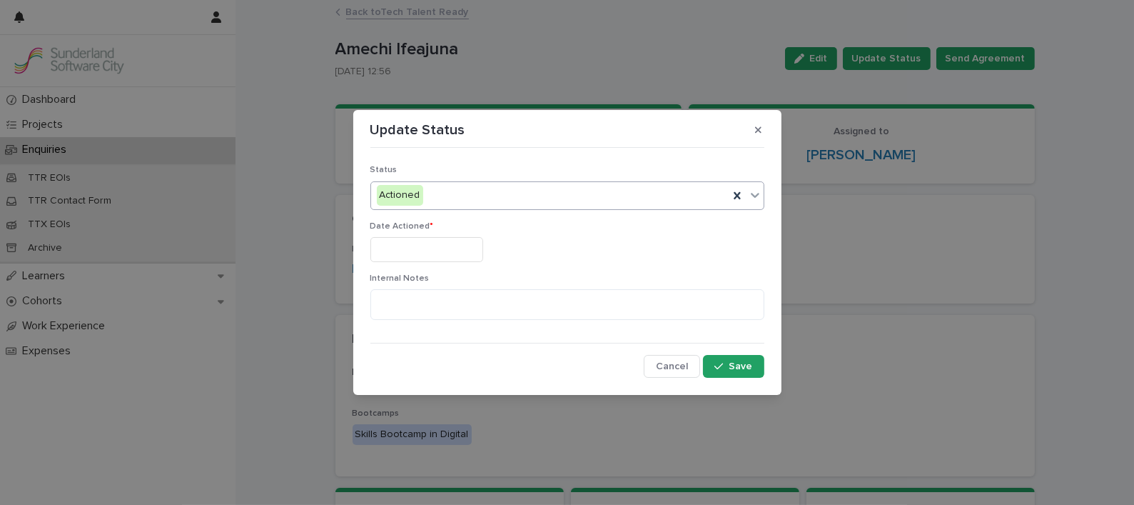
click at [421, 260] on input "text" at bounding box center [426, 249] width 113 height 25
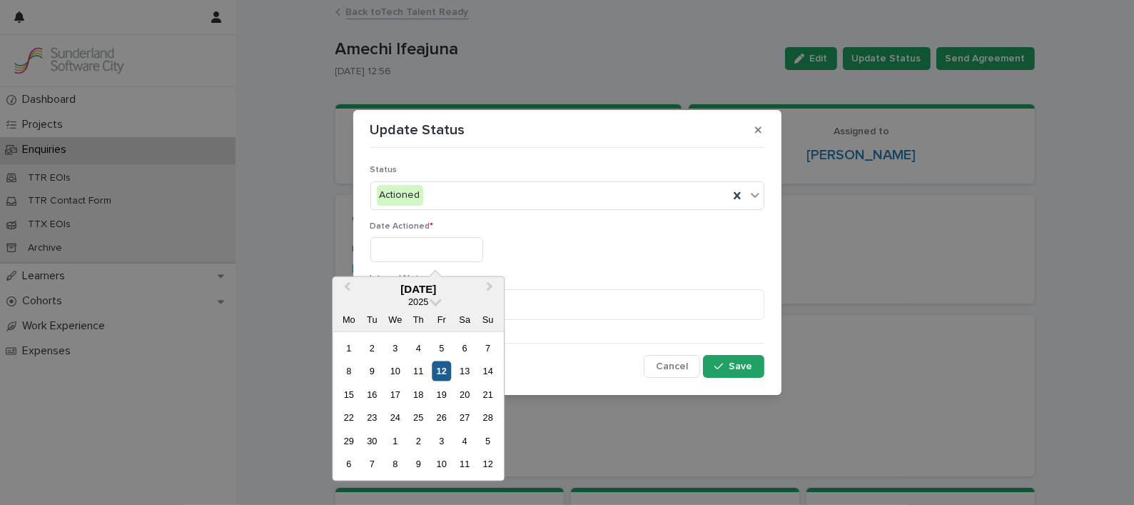
click at [434, 363] on div "12" at bounding box center [441, 370] width 19 height 19
type input "*********"
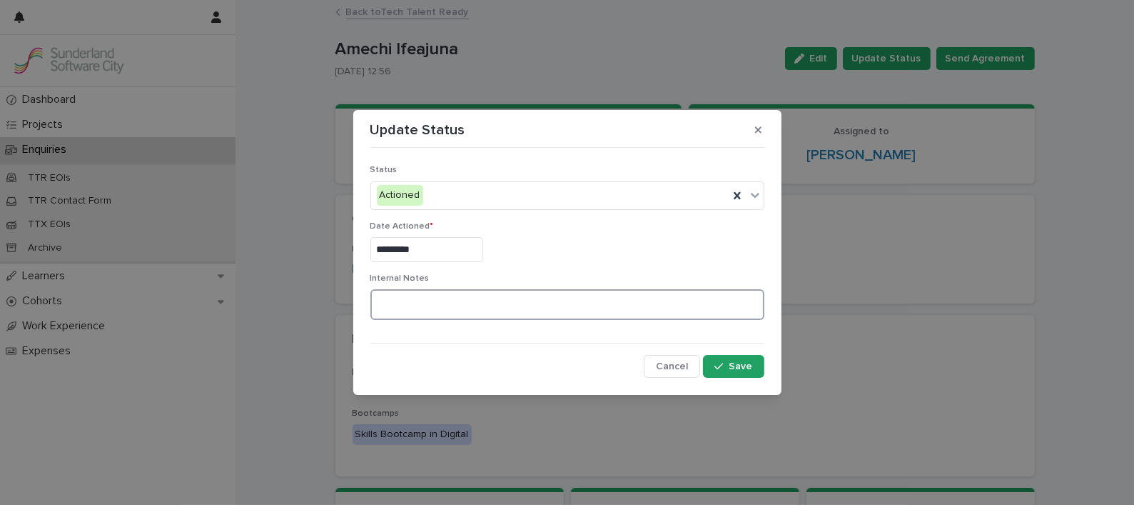
click at [430, 309] on textarea at bounding box center [567, 304] width 394 height 31
paste textarea "**********"
type textarea "**********"
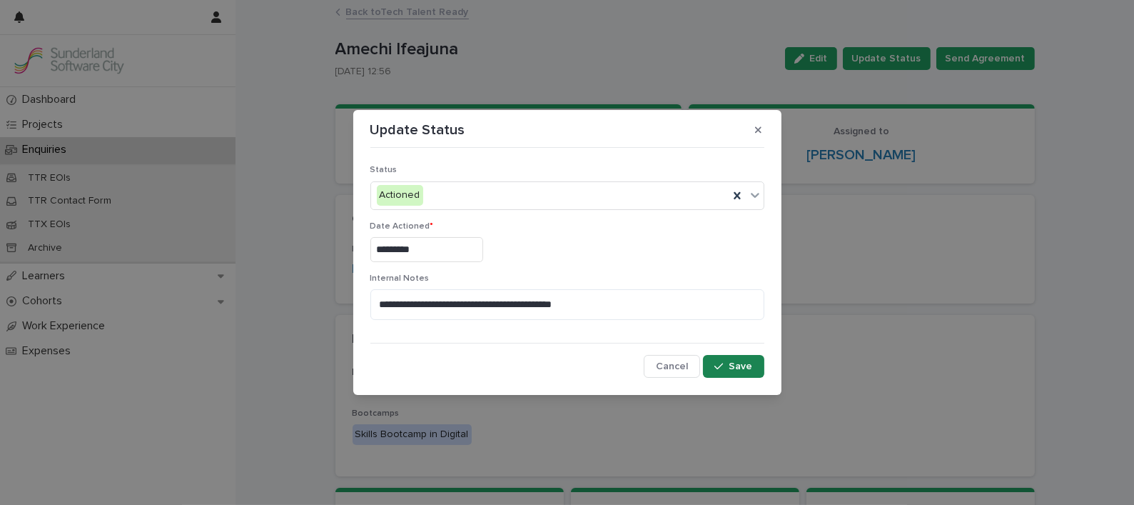
click at [746, 361] on span "Save" at bounding box center [742, 366] width 24 height 10
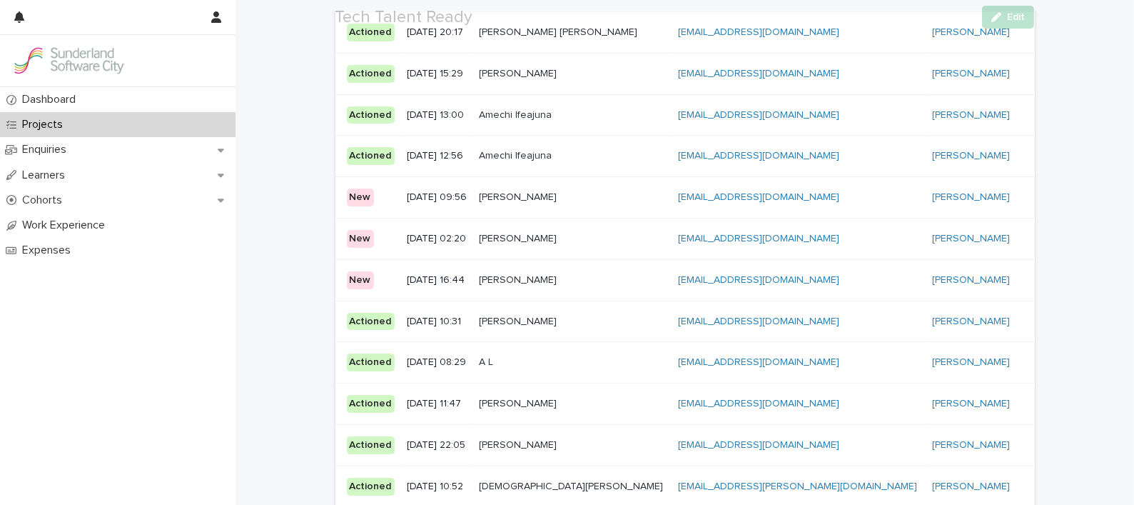
scroll to position [266, 0]
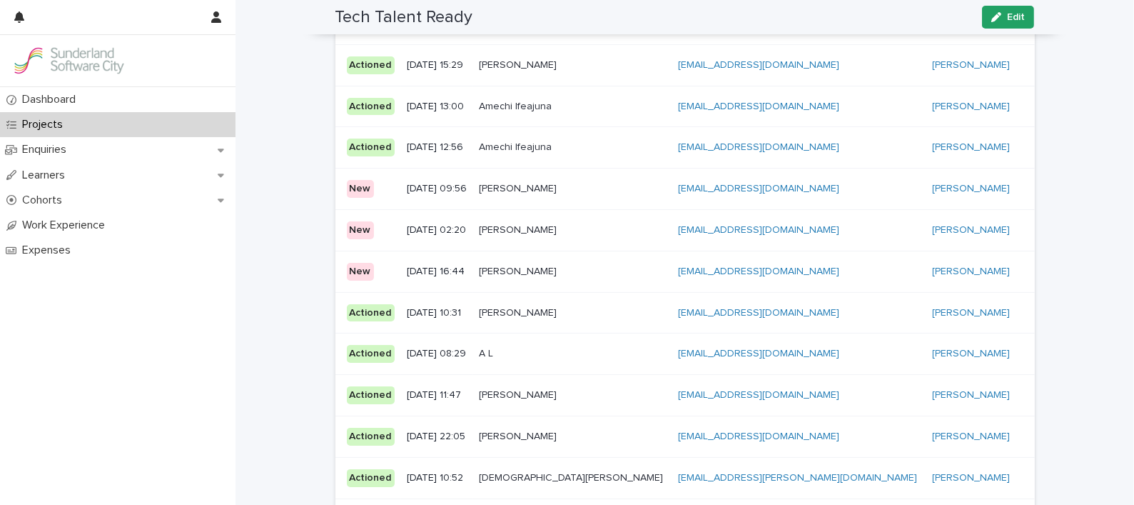
click at [617, 144] on p at bounding box center [572, 147] width 187 height 12
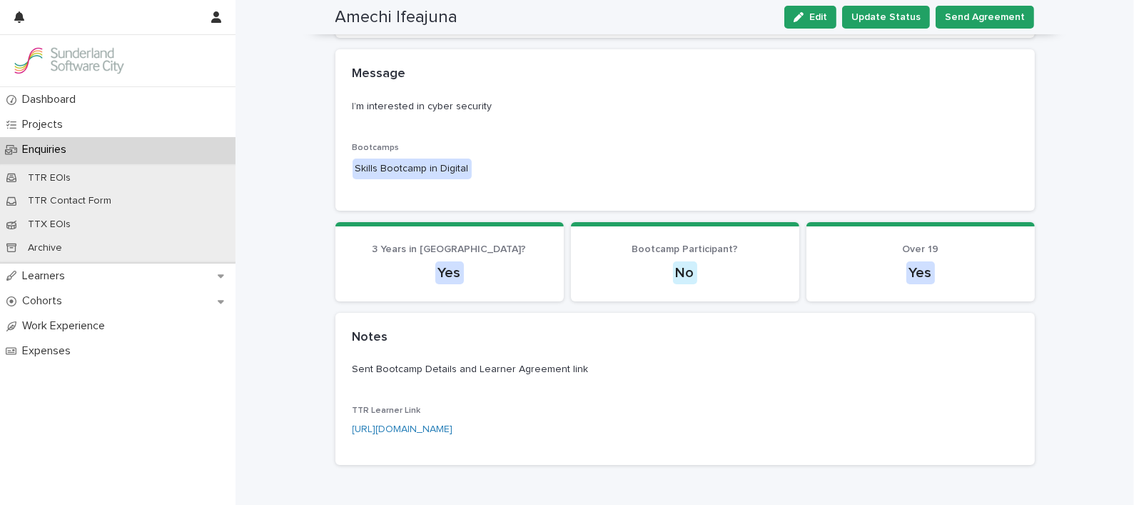
scroll to position [237, 0]
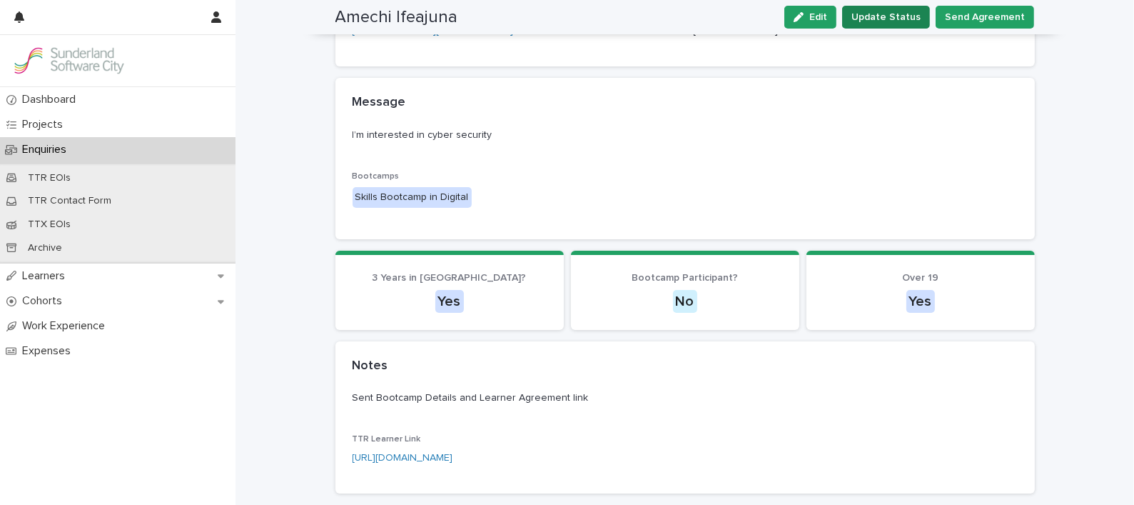
click at [906, 25] on button "Update Status" at bounding box center [886, 17] width 88 height 23
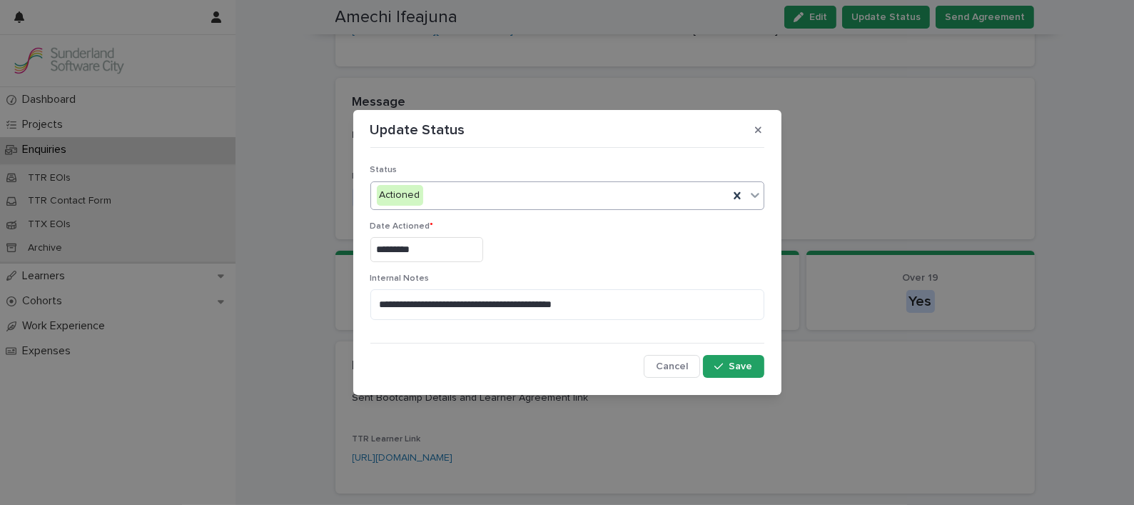
click at [467, 205] on div "Actioned" at bounding box center [550, 195] width 358 height 24
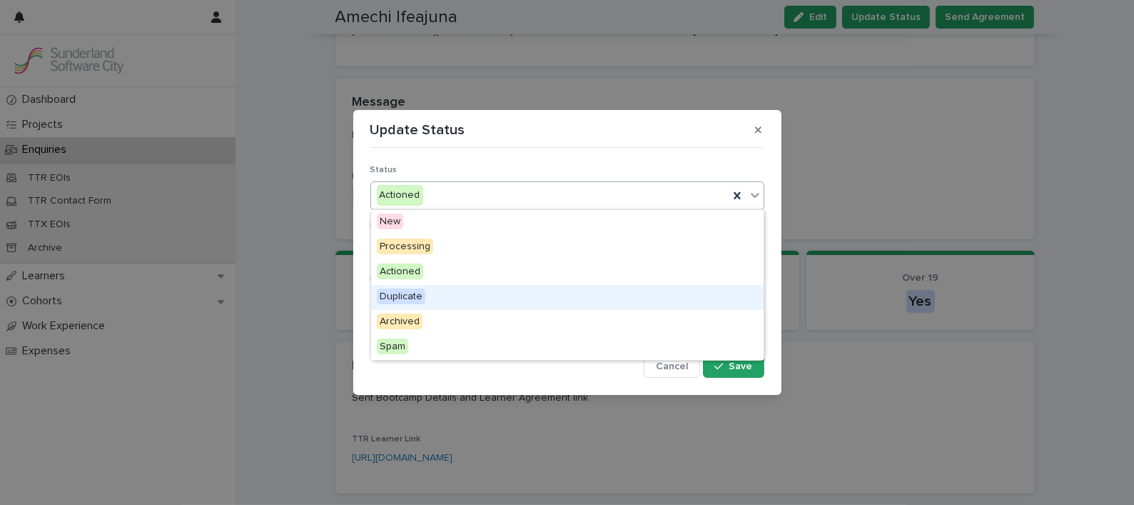
click at [406, 298] on span "Duplicate" at bounding box center [401, 296] width 49 height 16
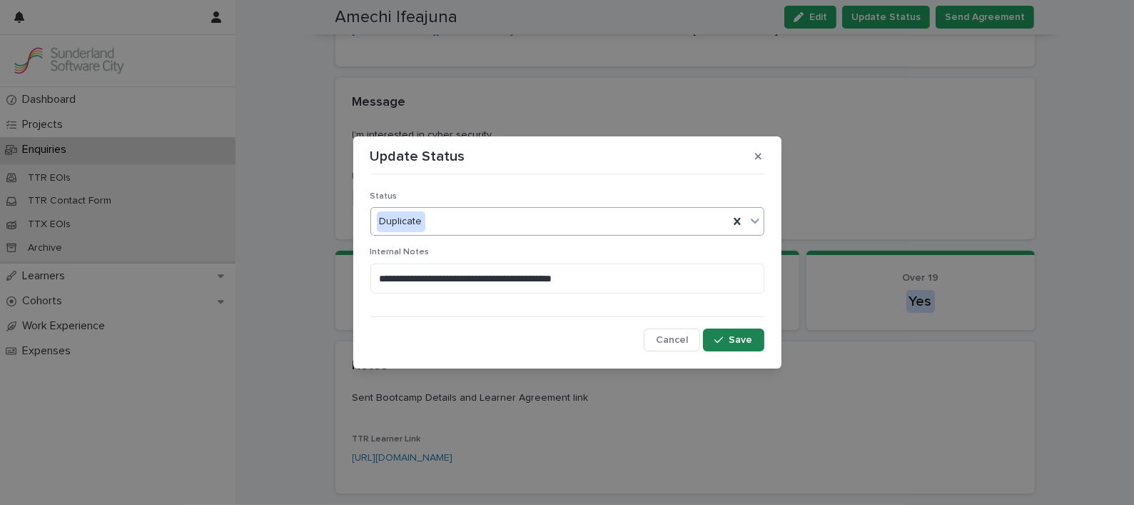
click at [745, 333] on button "Save" at bounding box center [733, 339] width 61 height 23
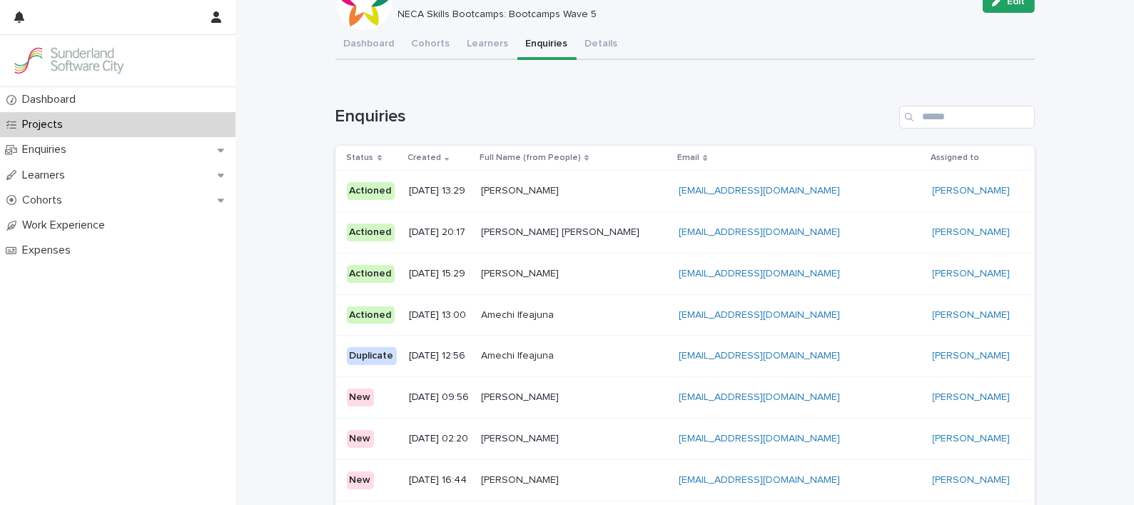
scroll to position [159, 0]
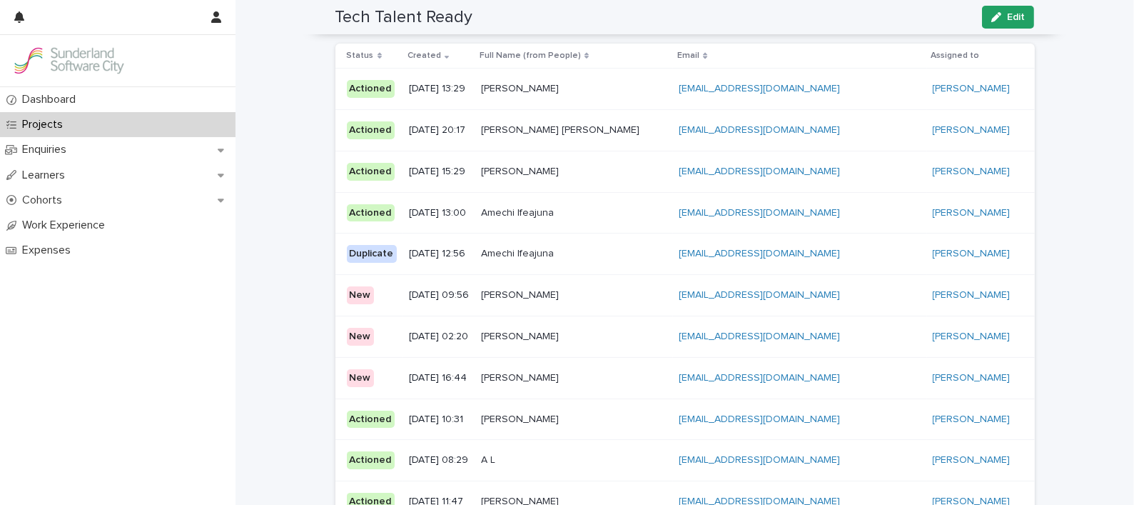
click at [644, 291] on p at bounding box center [574, 295] width 186 height 12
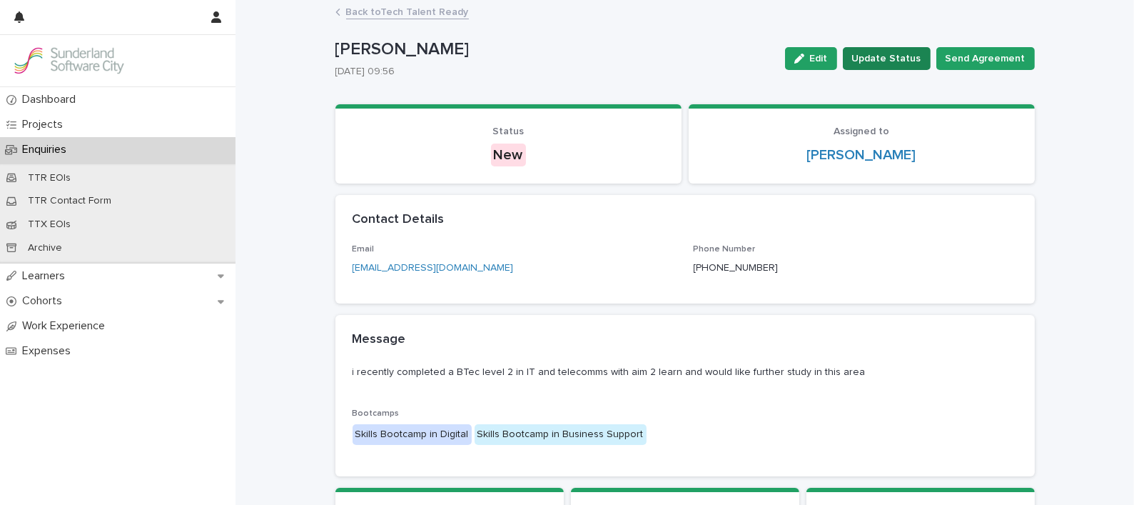
click at [868, 61] on span "Update Status" at bounding box center [886, 58] width 69 height 14
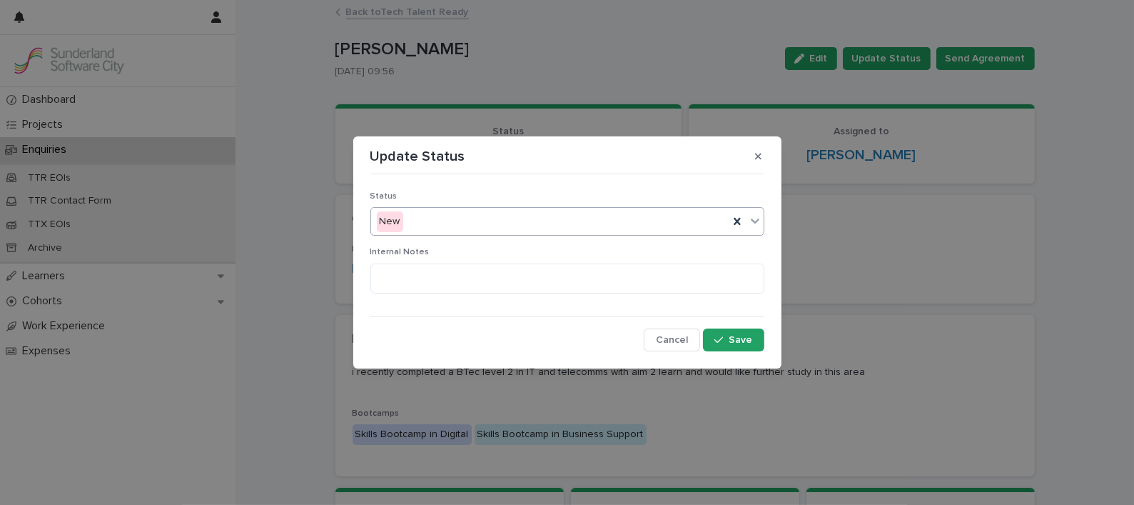
click at [546, 213] on div "New" at bounding box center [550, 222] width 358 height 24
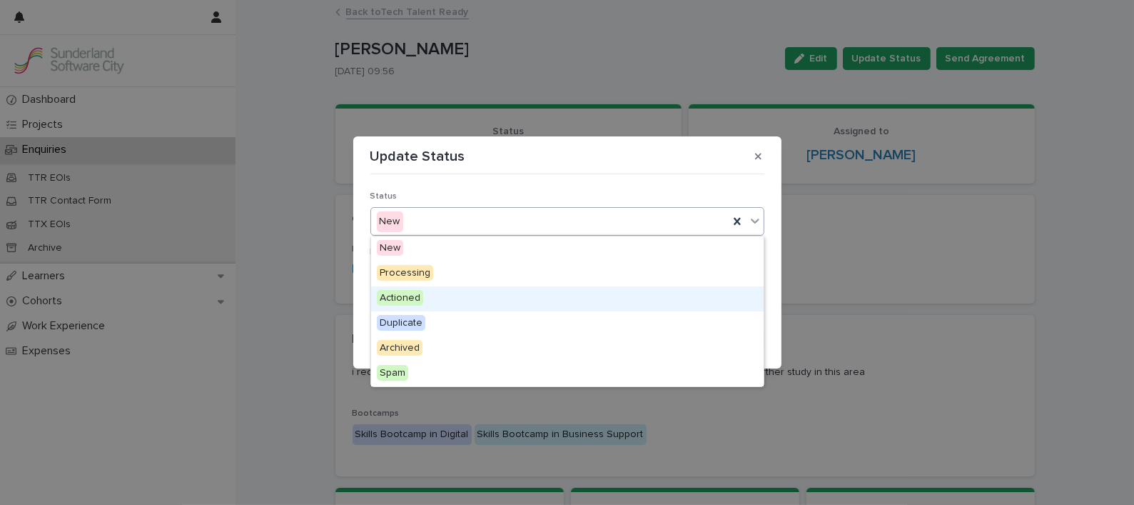
click at [429, 293] on div "Actioned" at bounding box center [567, 298] width 393 height 25
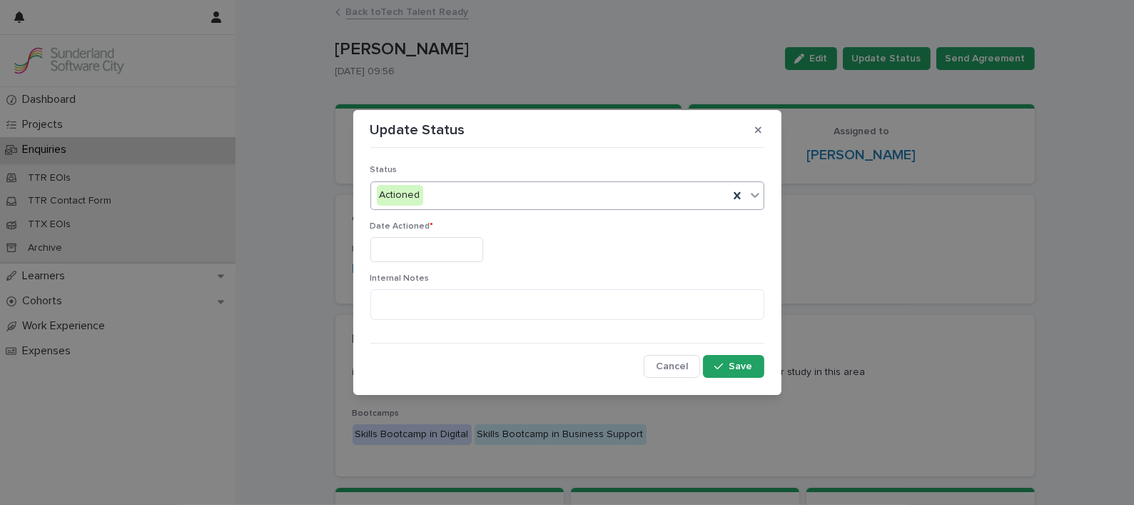
click at [444, 247] on input "text" at bounding box center [426, 249] width 113 height 25
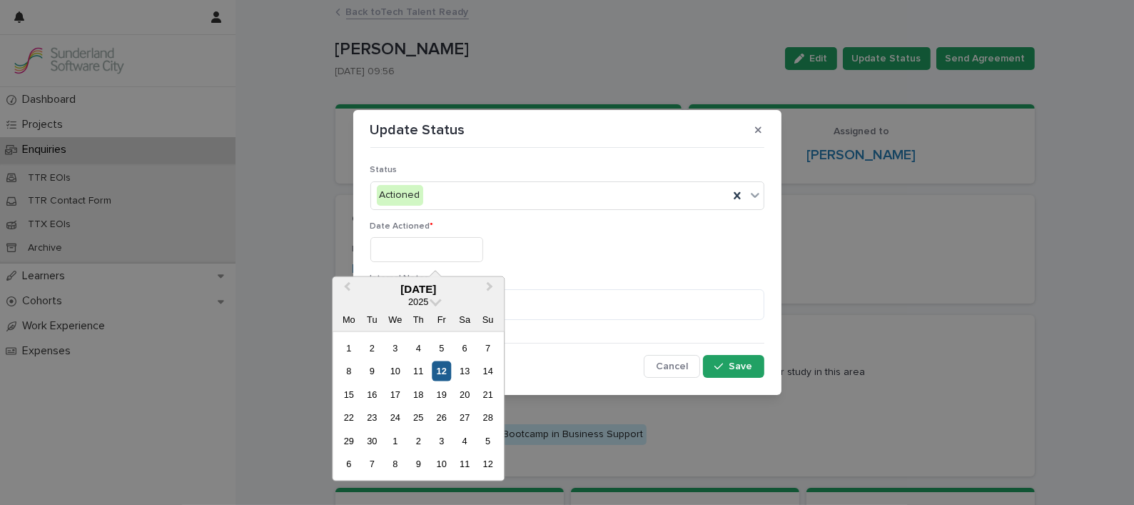
click at [439, 365] on div "12" at bounding box center [441, 370] width 19 height 19
type input "*********"
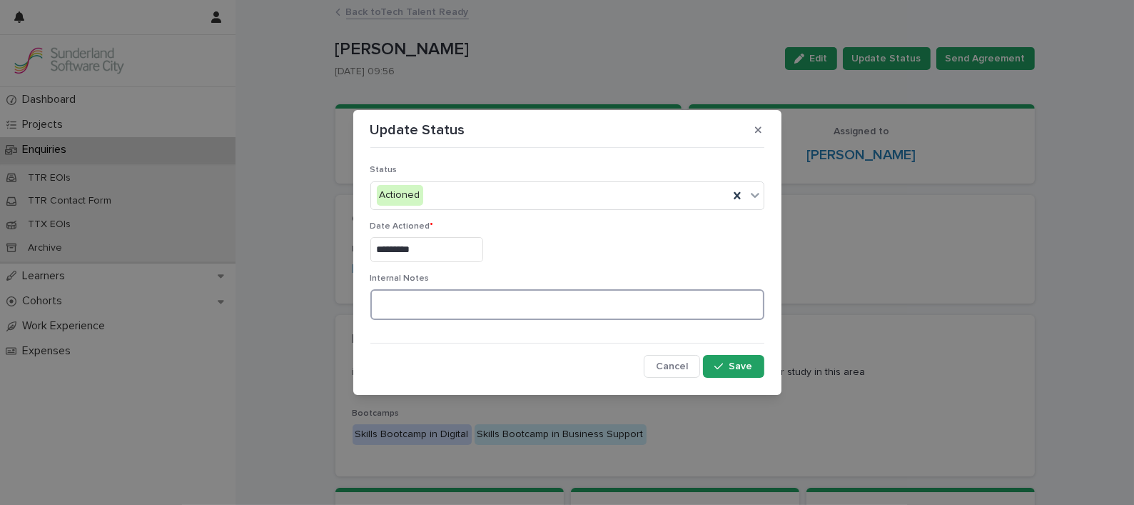
click at [450, 312] on textarea at bounding box center [567, 304] width 394 height 31
paste textarea "**********"
type textarea "**********"
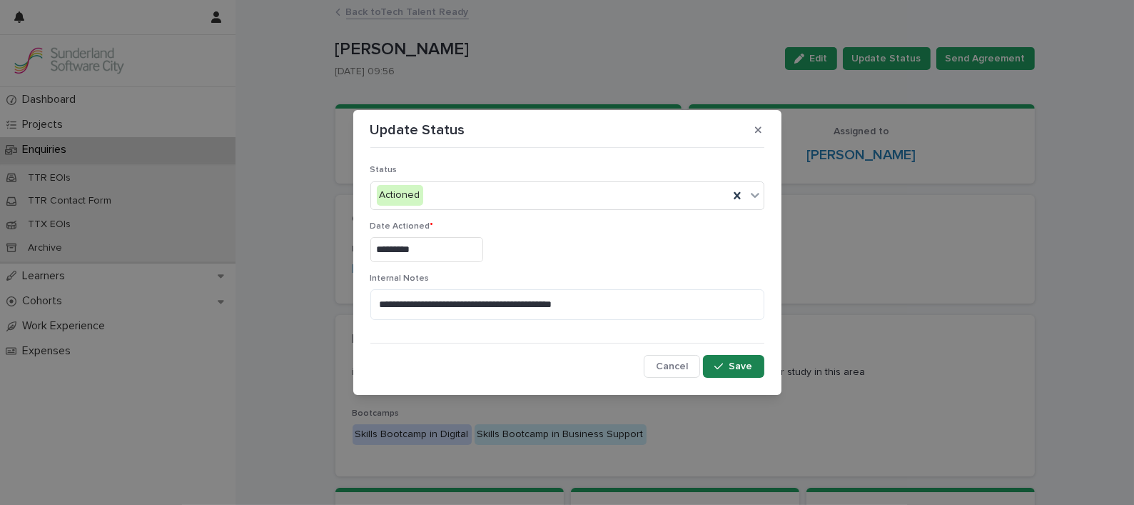
click at [737, 363] on span "Save" at bounding box center [742, 366] width 24 height 10
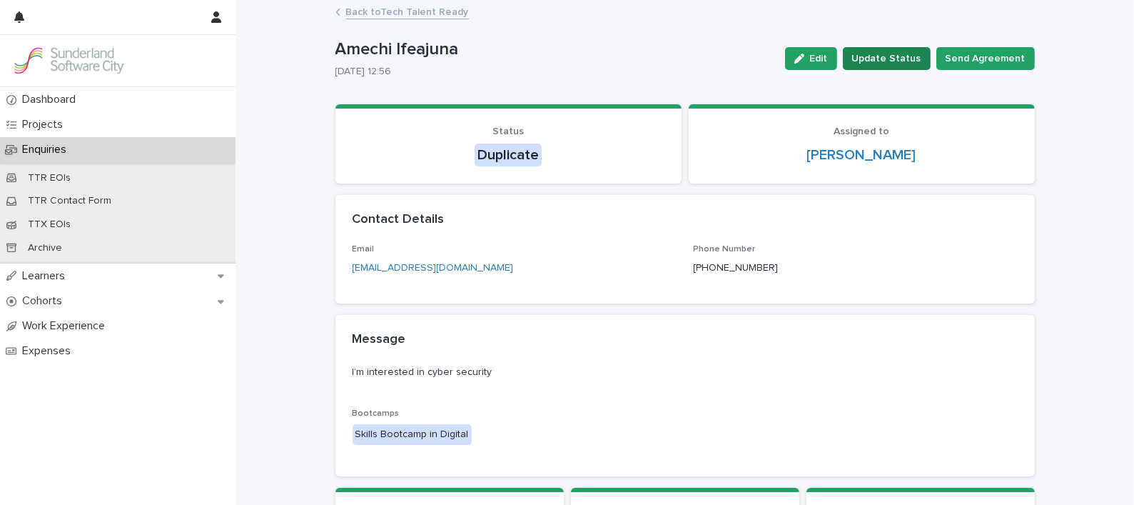
click at [877, 55] on span "Update Status" at bounding box center [886, 58] width 69 height 14
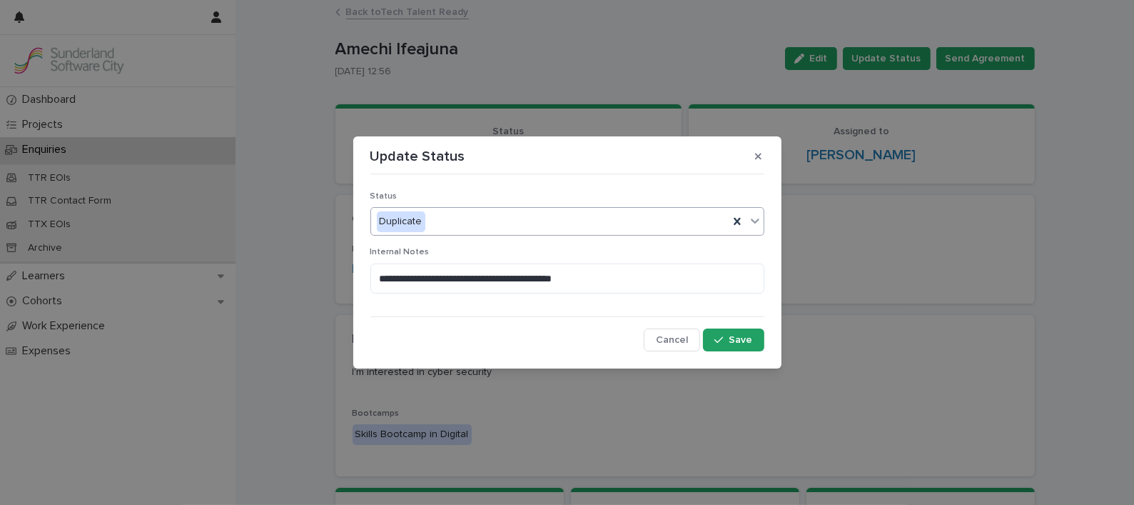
click at [630, 223] on div "Duplicate" at bounding box center [550, 222] width 358 height 24
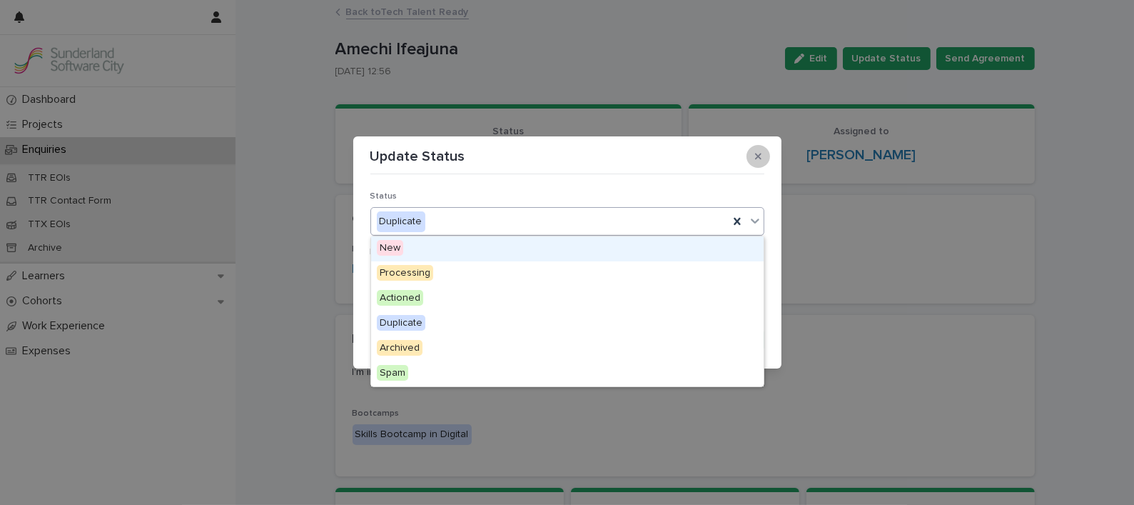
click at [763, 153] on button "button" at bounding box center [759, 156] width 24 height 23
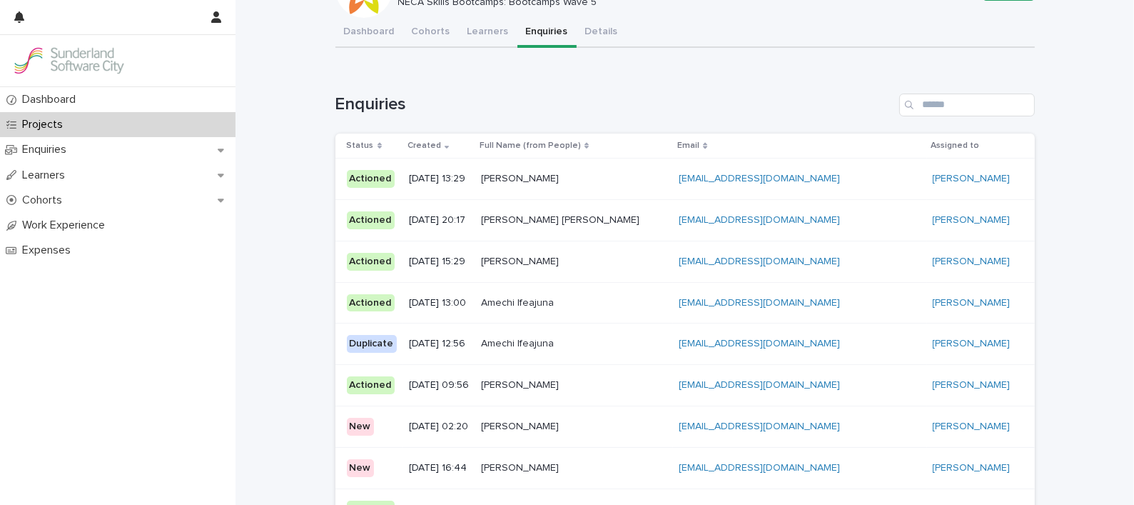
scroll to position [71, 0]
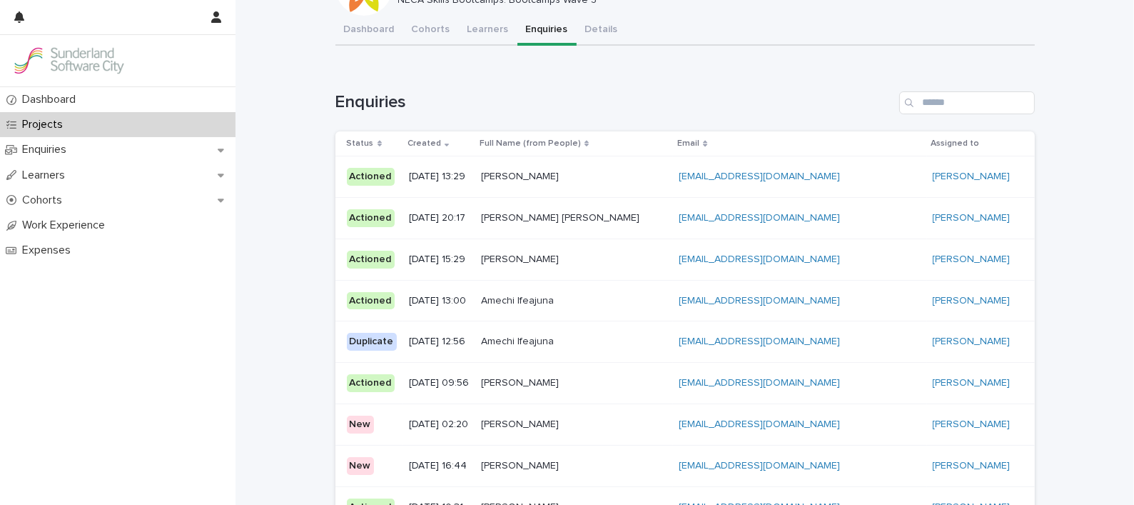
click at [644, 423] on p at bounding box center [574, 424] width 186 height 12
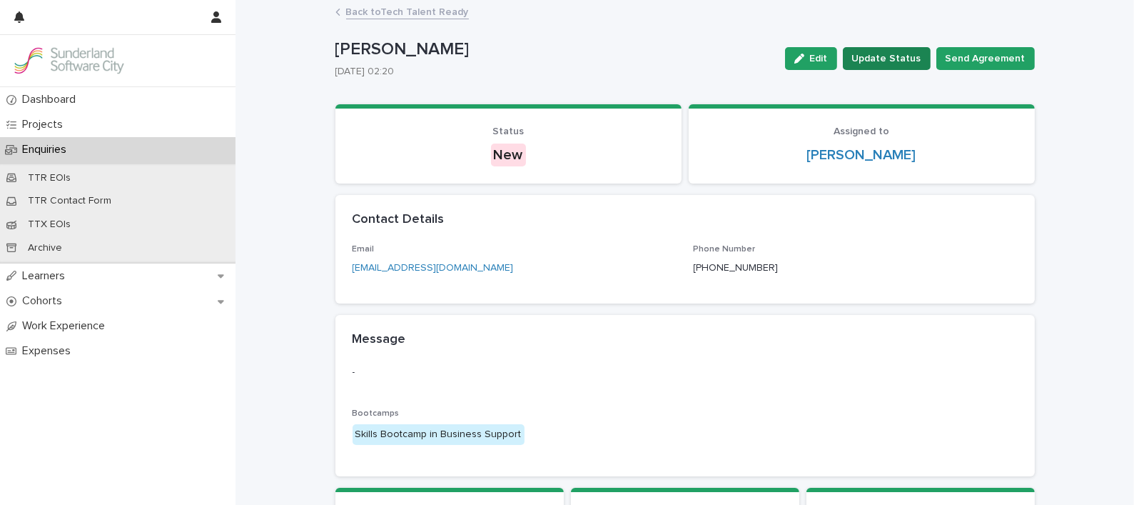
click at [892, 61] on span "Update Status" at bounding box center [886, 58] width 69 height 14
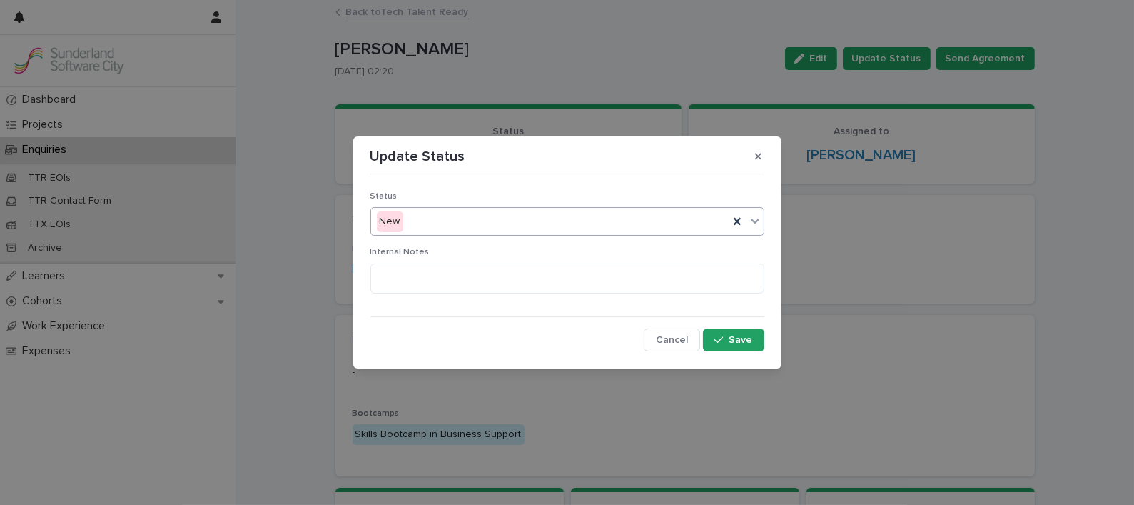
click at [576, 208] on div "New" at bounding box center [567, 221] width 394 height 29
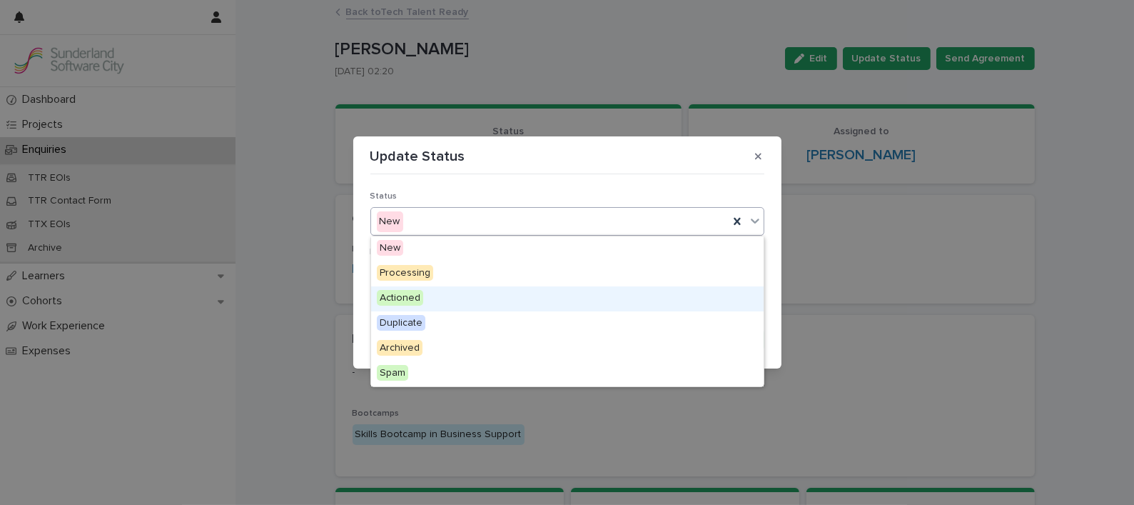
click at [420, 307] on div "Actioned" at bounding box center [567, 298] width 393 height 25
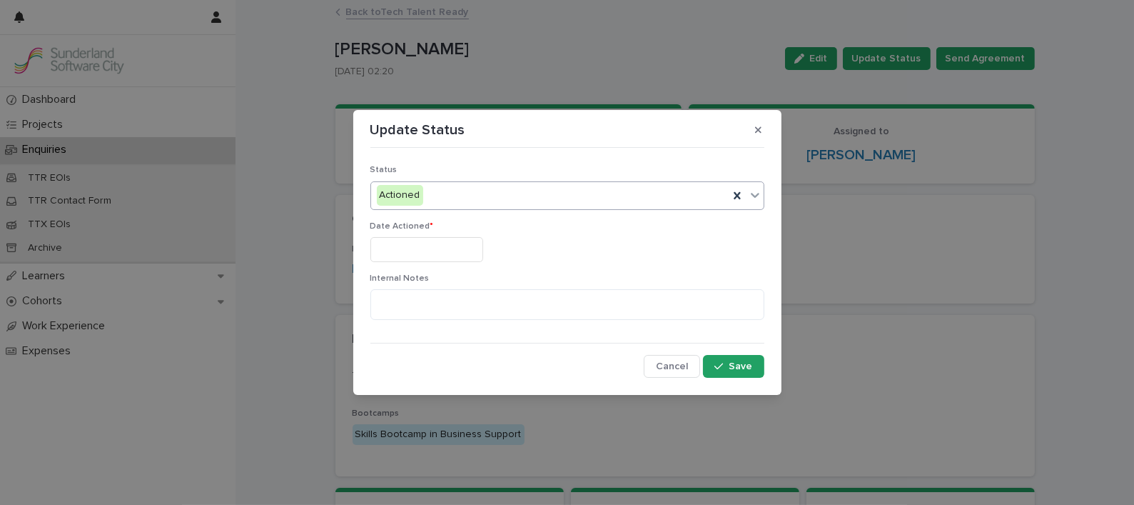
click at [428, 254] on input "text" at bounding box center [426, 249] width 113 height 25
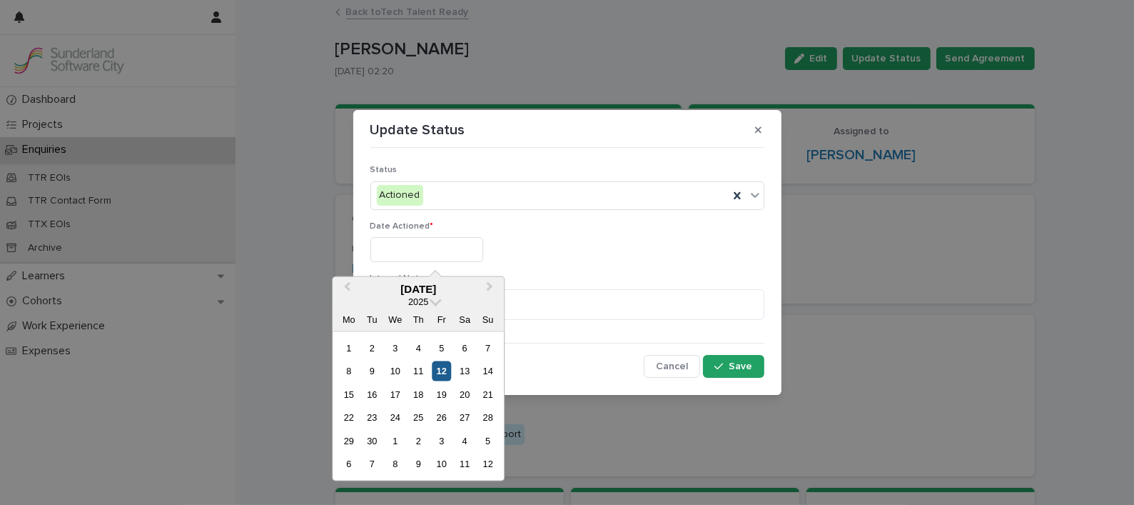
click at [439, 365] on div "12" at bounding box center [441, 370] width 19 height 19
type input "*********"
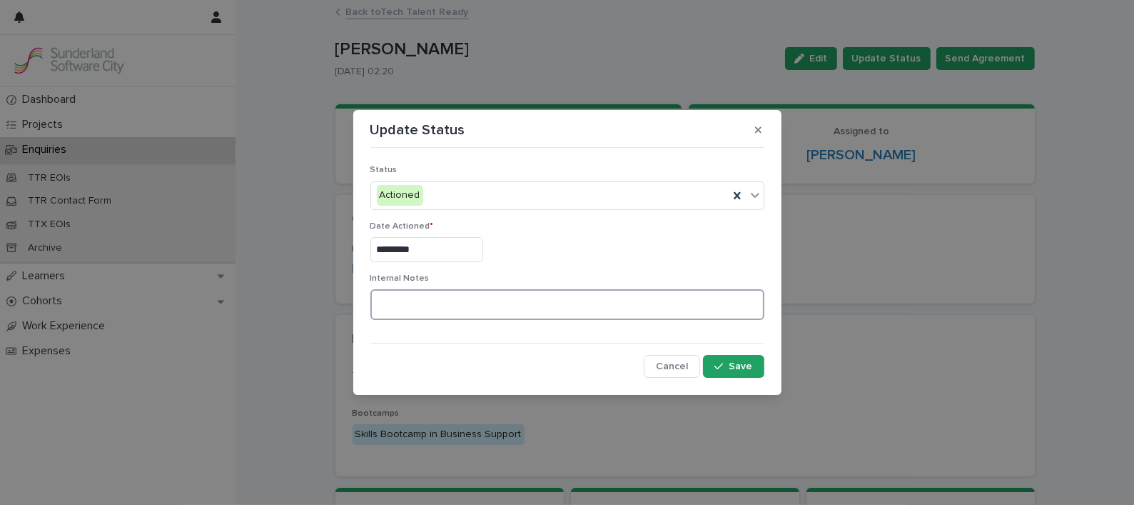
click at [435, 311] on textarea at bounding box center [567, 304] width 394 height 31
paste textarea "**********"
type textarea "**********"
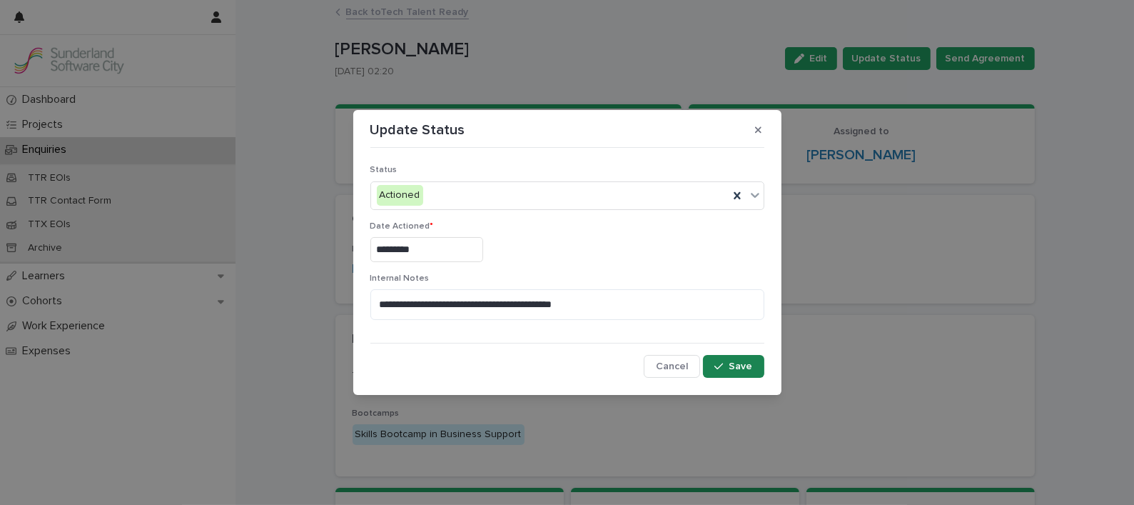
click at [742, 362] on span "Save" at bounding box center [742, 366] width 24 height 10
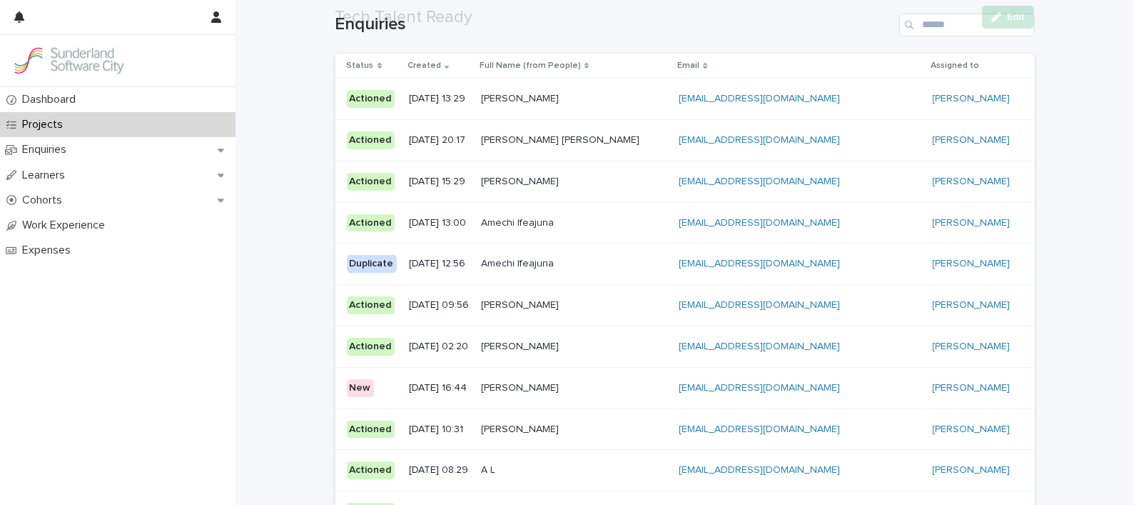
scroll to position [186, 0]
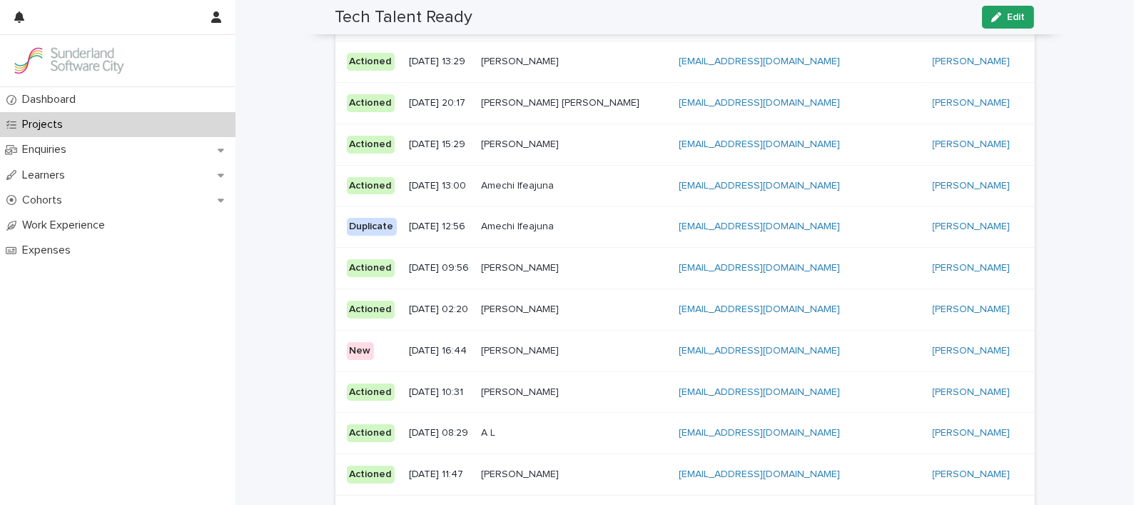
click at [646, 335] on td "[PERSON_NAME] [PERSON_NAME]" at bounding box center [574, 350] width 198 height 41
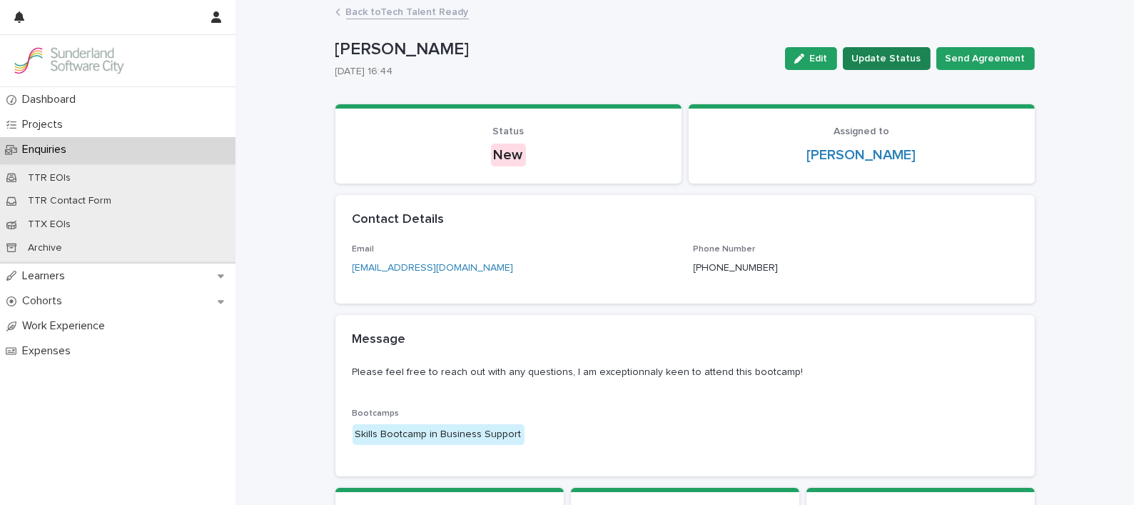
click at [882, 54] on span "Update Status" at bounding box center [886, 58] width 69 height 14
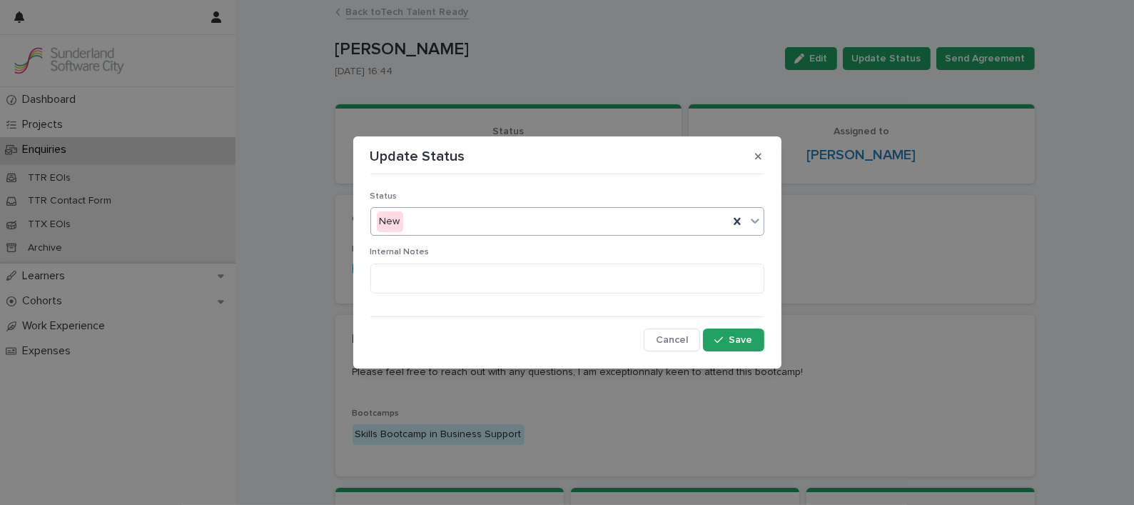
click at [540, 226] on div "New" at bounding box center [550, 222] width 358 height 24
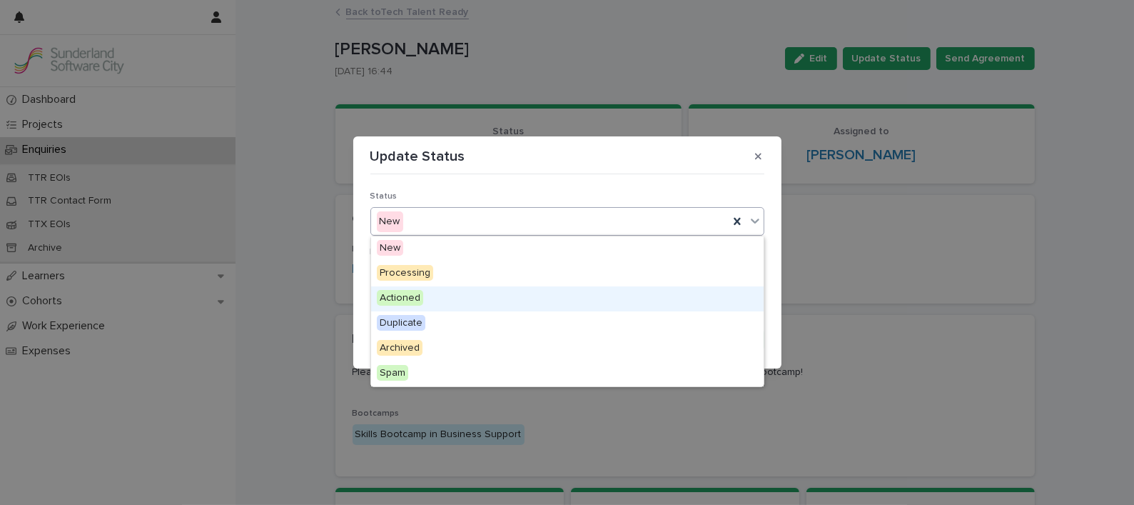
click at [446, 299] on div "Actioned" at bounding box center [567, 298] width 393 height 25
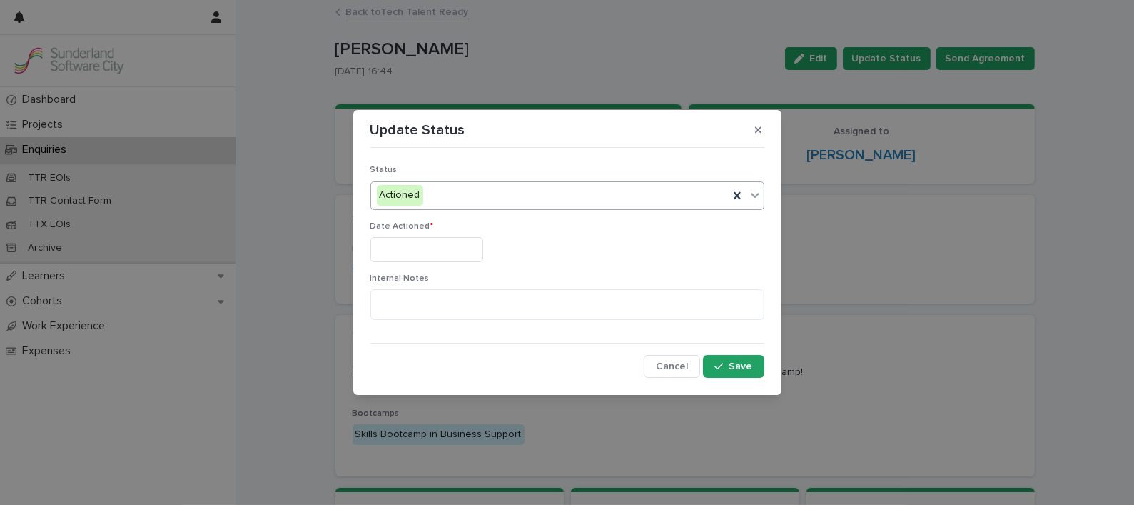
click at [472, 249] on input "text" at bounding box center [426, 249] width 113 height 25
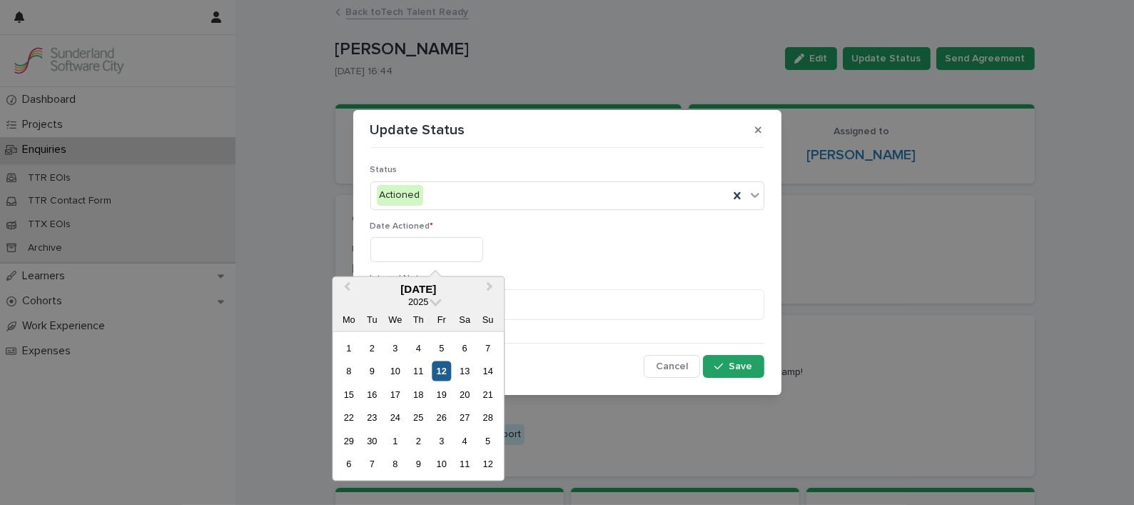
click at [444, 369] on div "12" at bounding box center [441, 370] width 19 height 19
type input "*********"
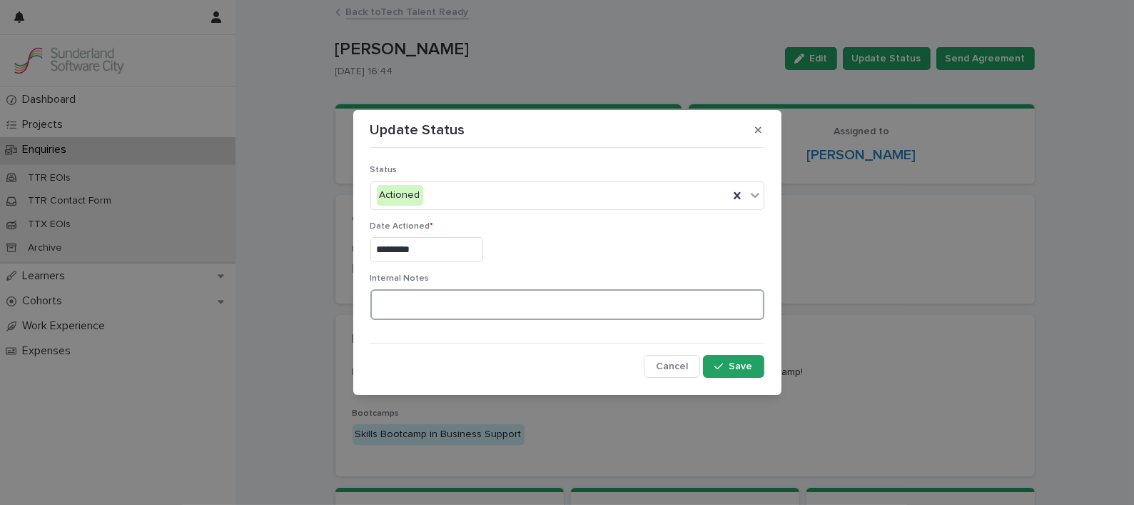
click at [495, 309] on textarea at bounding box center [567, 304] width 394 height 31
paste textarea "**********"
type textarea "**********"
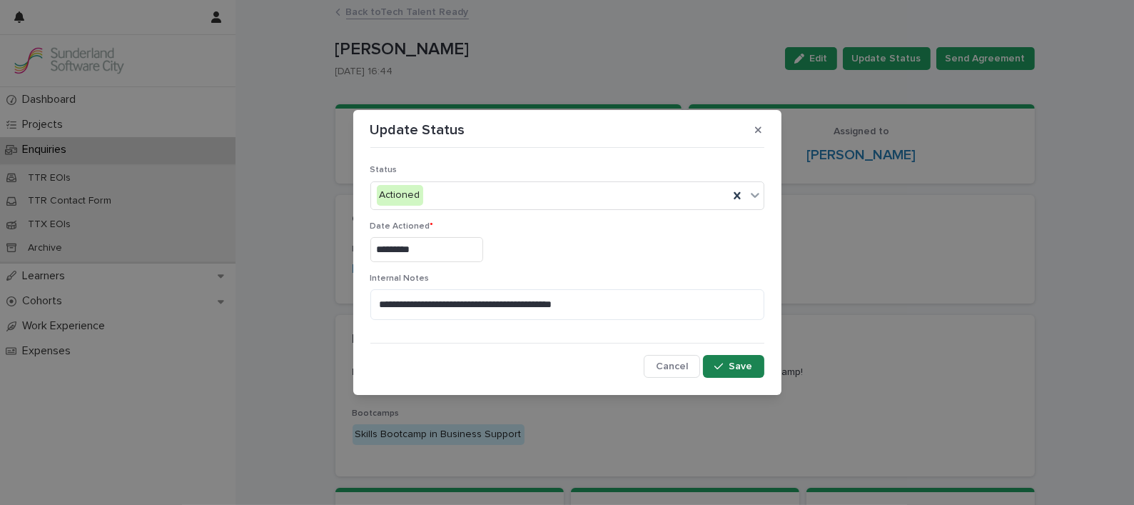
click at [735, 365] on span "Save" at bounding box center [742, 366] width 24 height 10
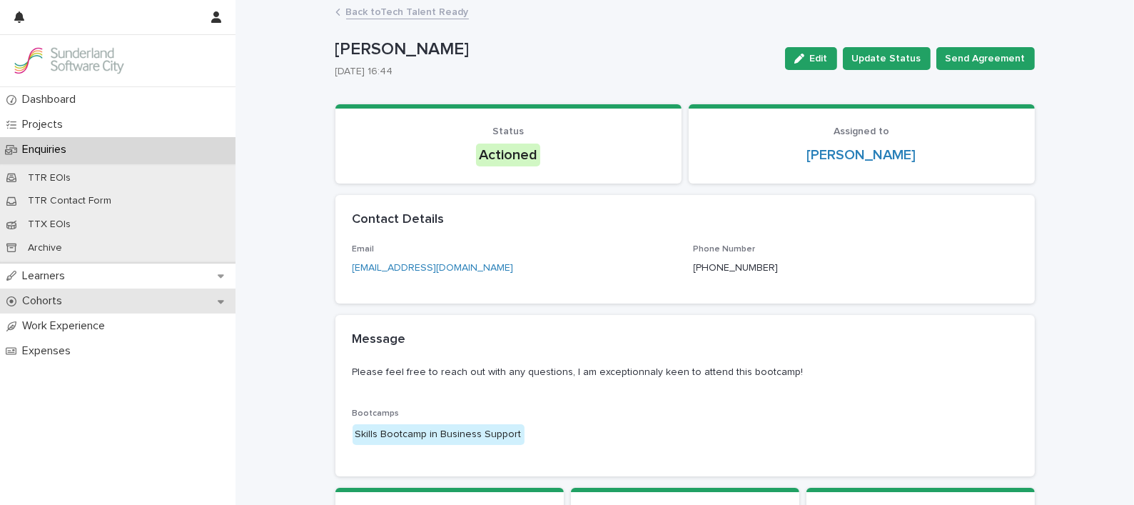
click at [29, 306] on p "Cohorts" at bounding box center [44, 301] width 57 height 14
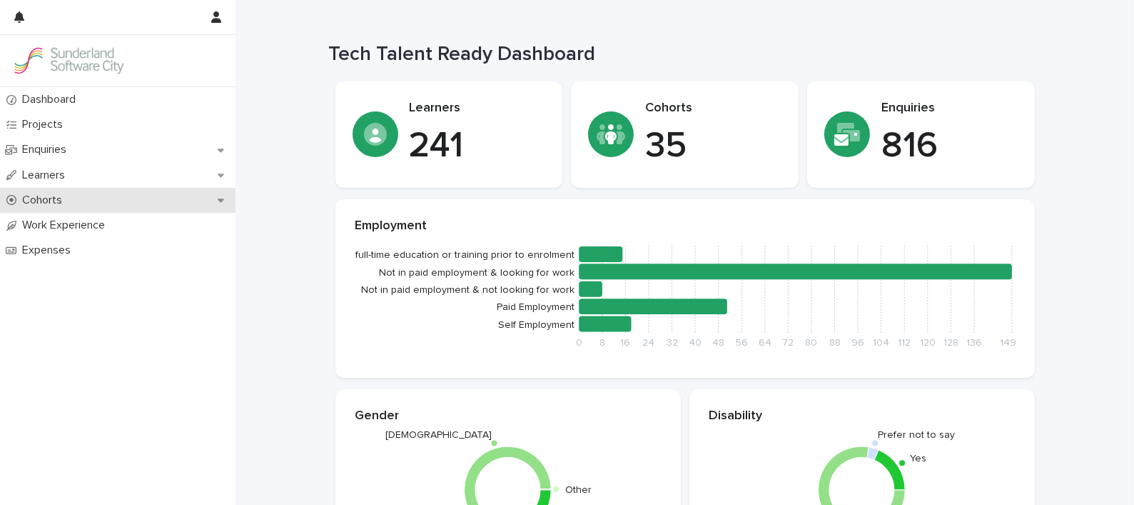
click at [68, 198] on p "Cohorts" at bounding box center [44, 200] width 57 height 14
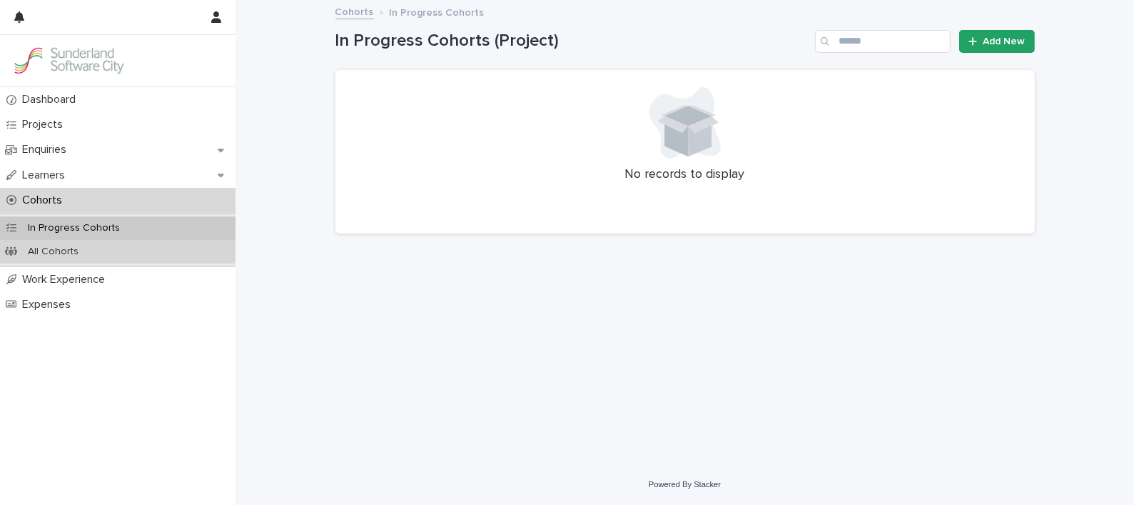
click at [61, 246] on p "All Cohorts" at bounding box center [53, 252] width 74 height 12
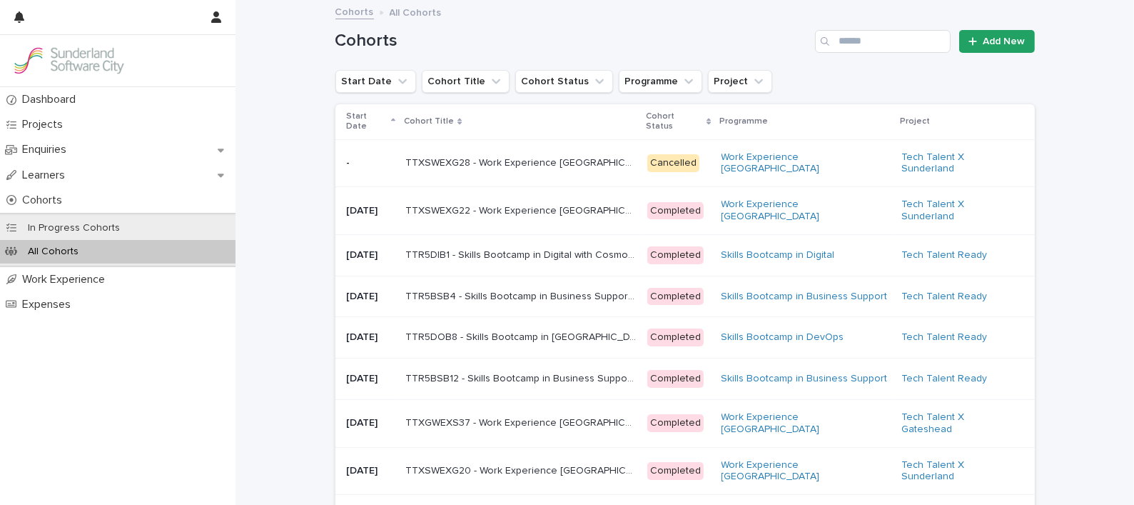
click at [350, 128] on p "Start Date" at bounding box center [367, 122] width 41 height 26
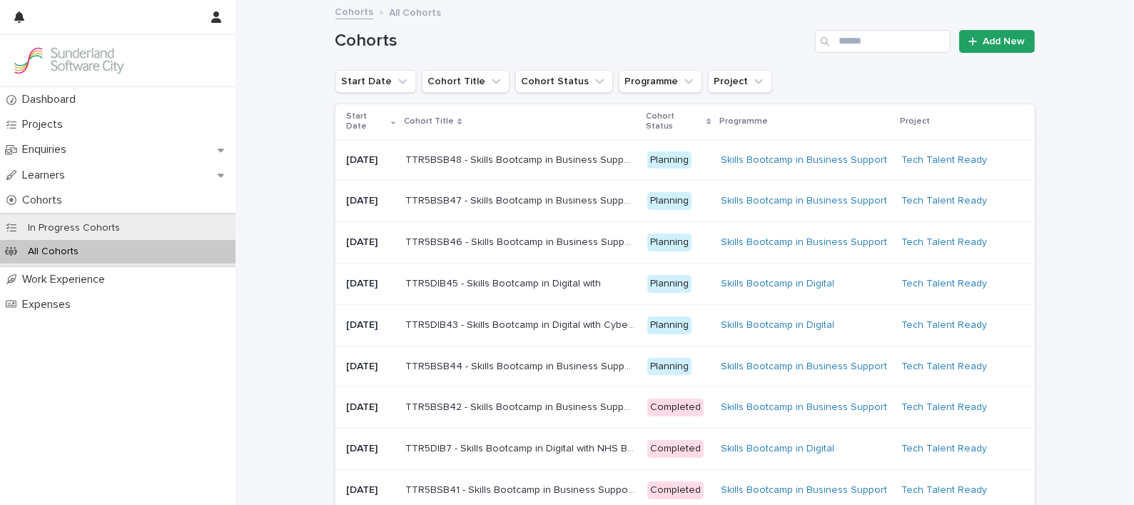
click at [350, 128] on p "Start Date" at bounding box center [367, 122] width 41 height 26
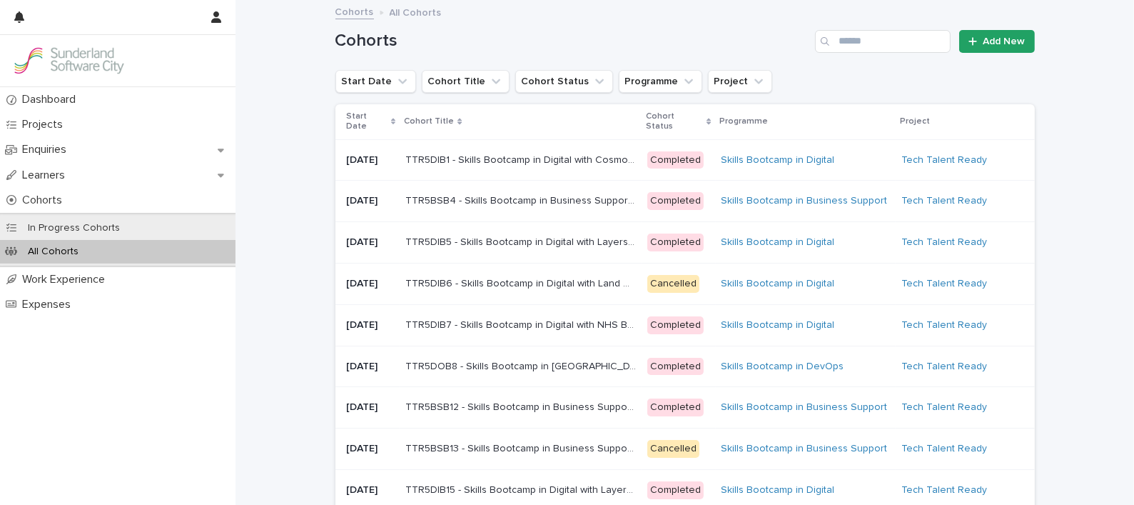
click at [364, 121] on p "Start Date" at bounding box center [367, 122] width 41 height 26
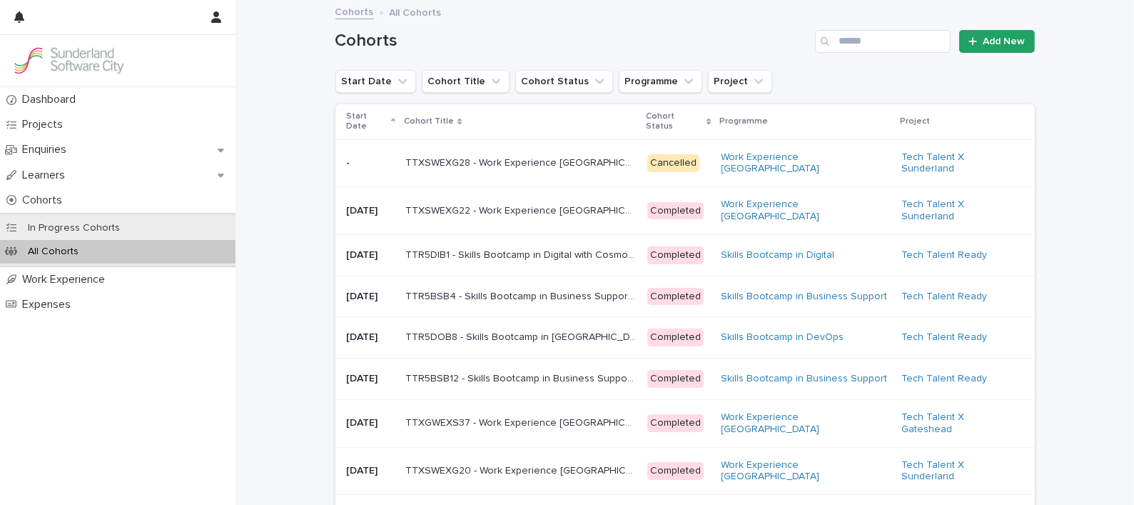
click at [364, 121] on p "Start Date" at bounding box center [367, 122] width 41 height 26
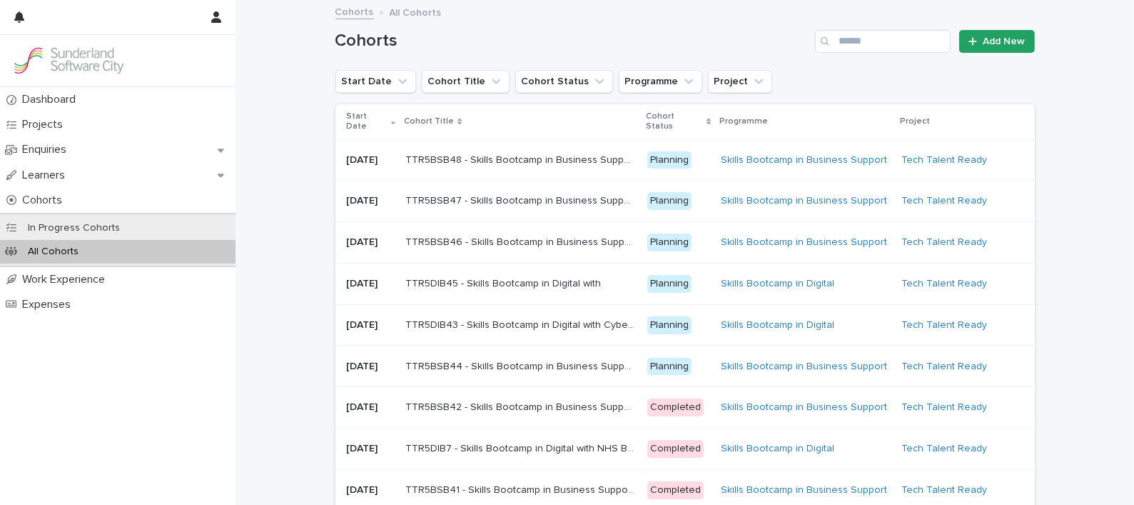
click at [602, 337] on div "TTR5DIB43 - Skills Bootcamp in Digital with Cyber North TTR5DIB43 - Skills Boot…" at bounding box center [520, 325] width 231 height 24
